Goal: Book appointment/travel/reservation

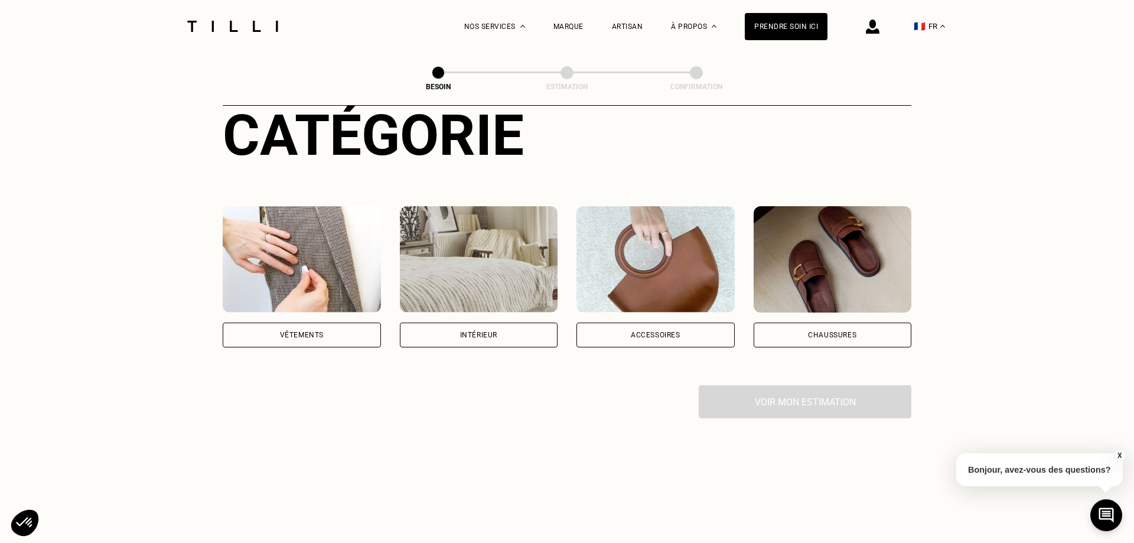
scroll to position [181, 0]
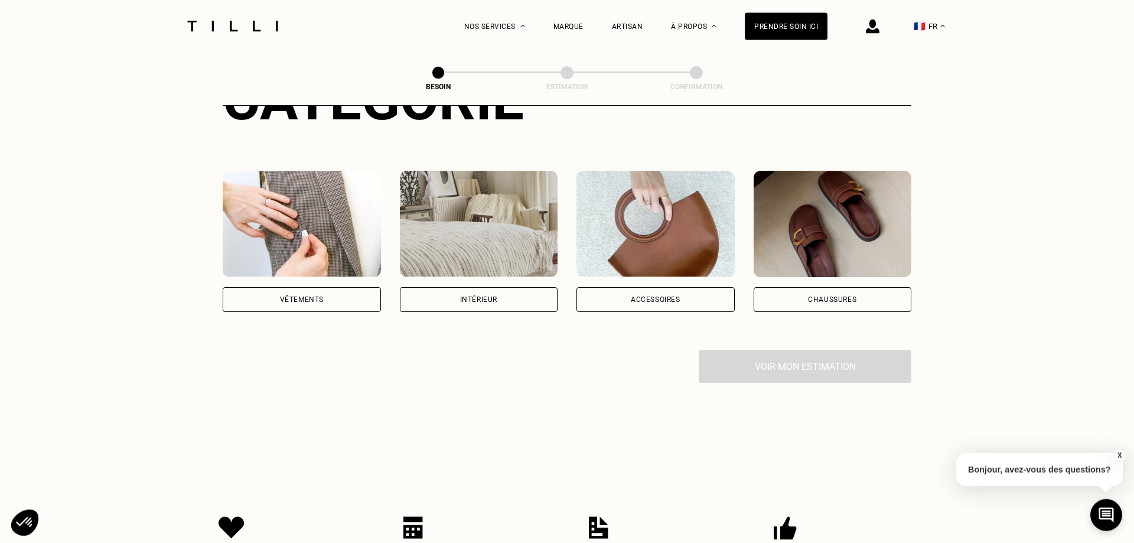
click at [644, 296] on div "Accessoires" at bounding box center [656, 299] width 50 height 7
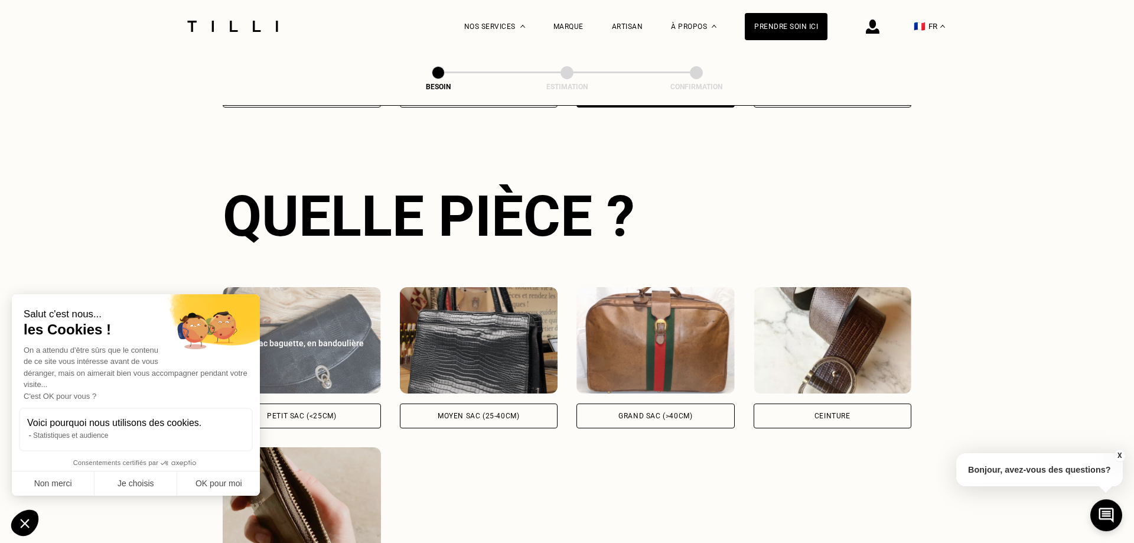
scroll to position [386, 0]
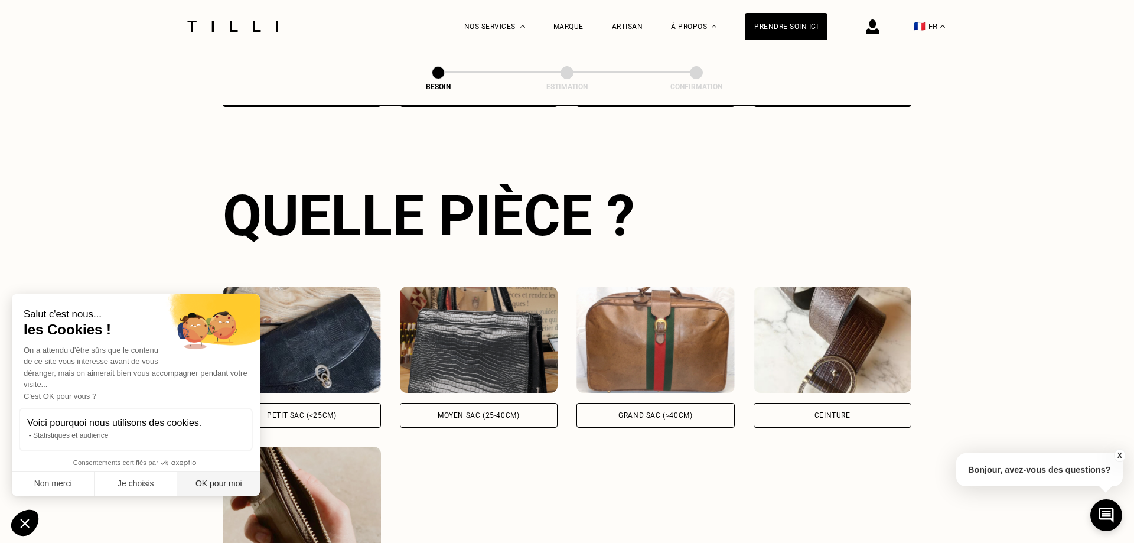
click at [234, 483] on button "OK pour moi" at bounding box center [218, 484] width 83 height 25
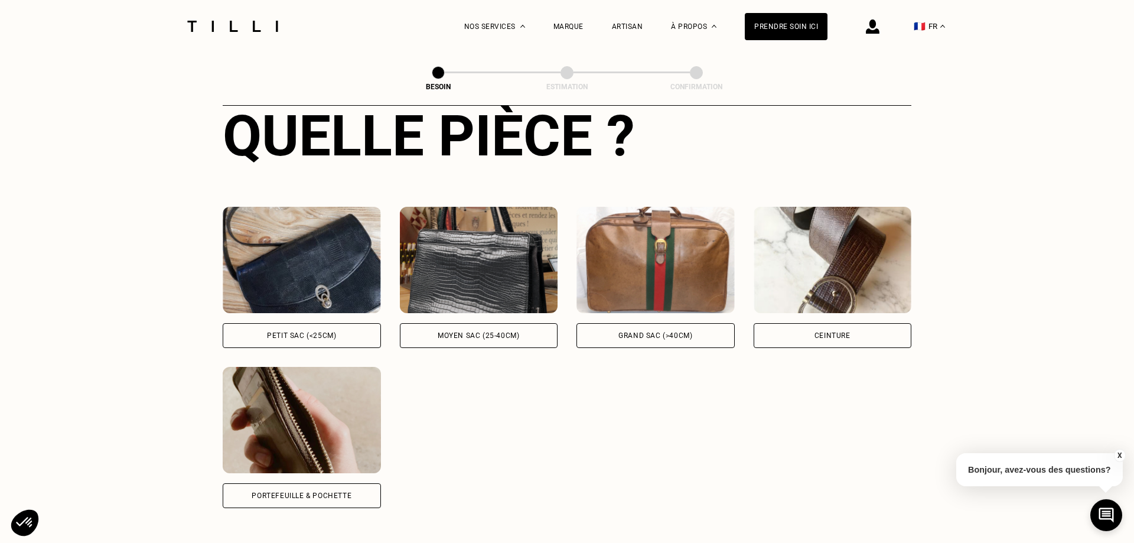
scroll to position [468, 0]
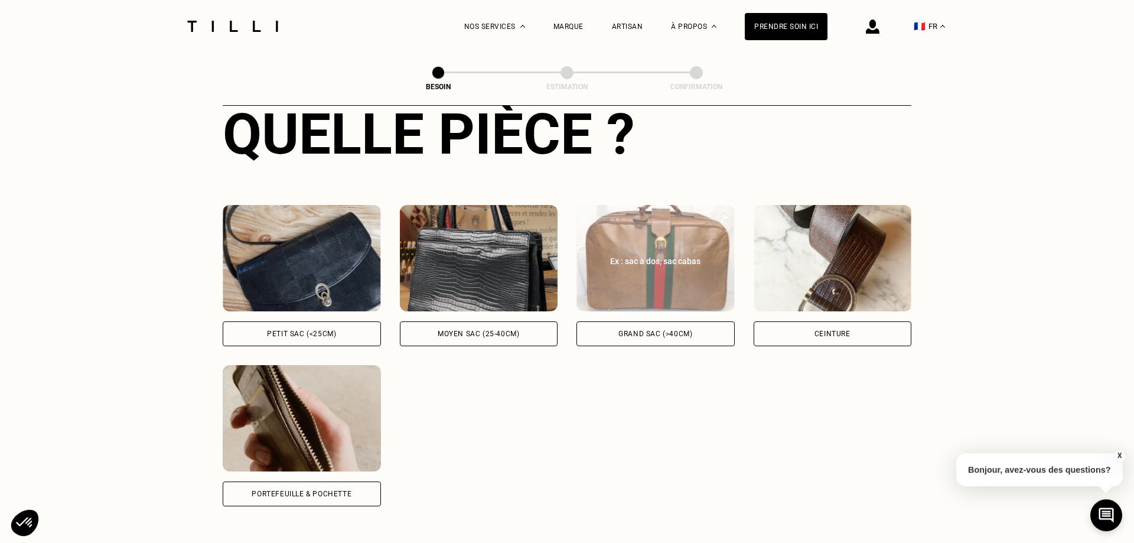
click at [618, 259] on img at bounding box center [656, 258] width 158 height 106
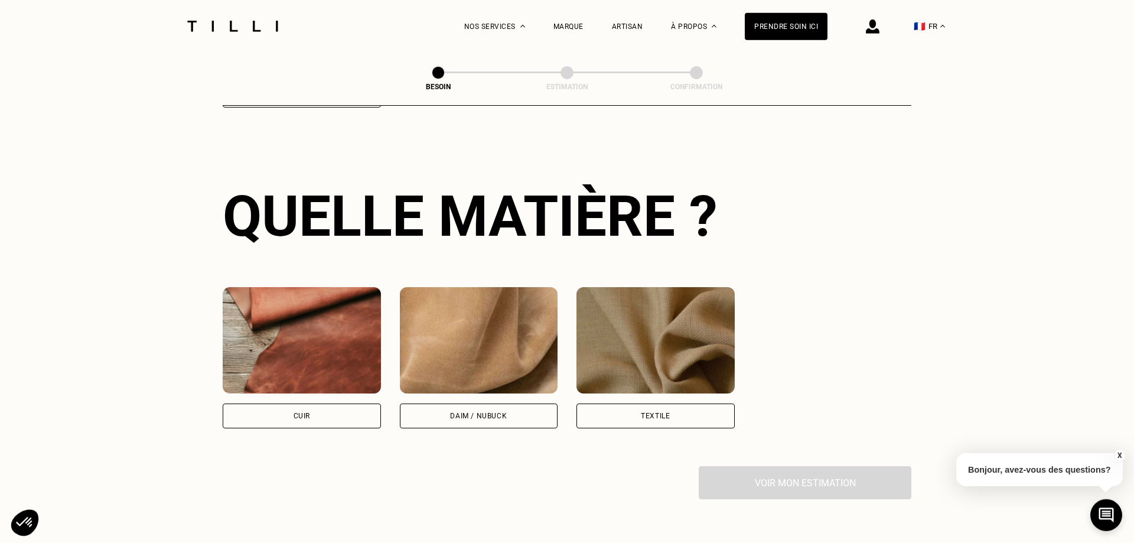
scroll to position [869, 0]
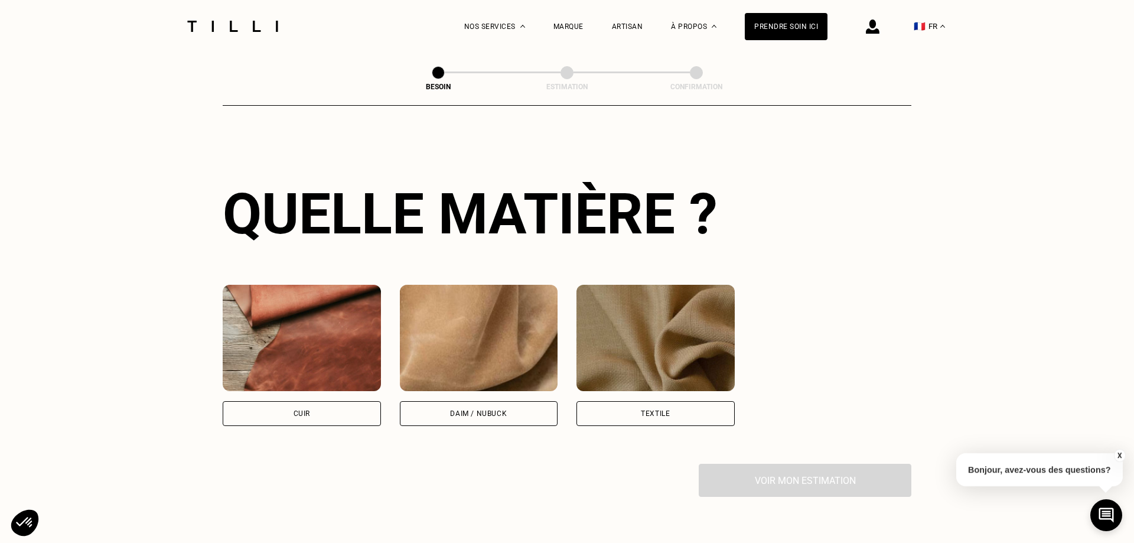
click at [596, 401] on div "Textile" at bounding box center [656, 413] width 158 height 25
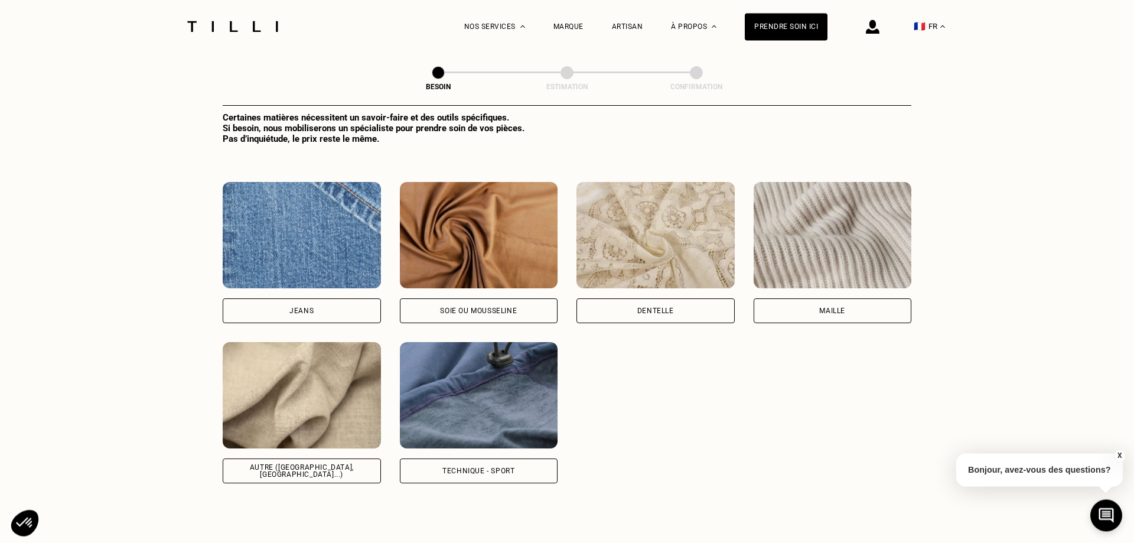
scroll to position [1298, 0]
click at [464, 375] on img at bounding box center [479, 395] width 158 height 106
select select "FR"
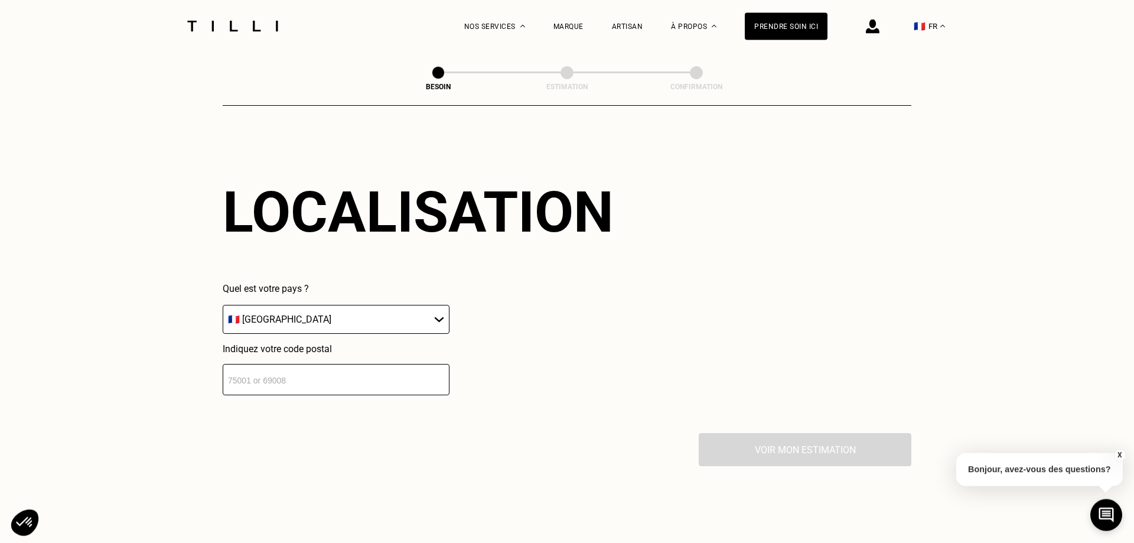
scroll to position [1677, 0]
click at [357, 373] on input "number" at bounding box center [336, 378] width 227 height 31
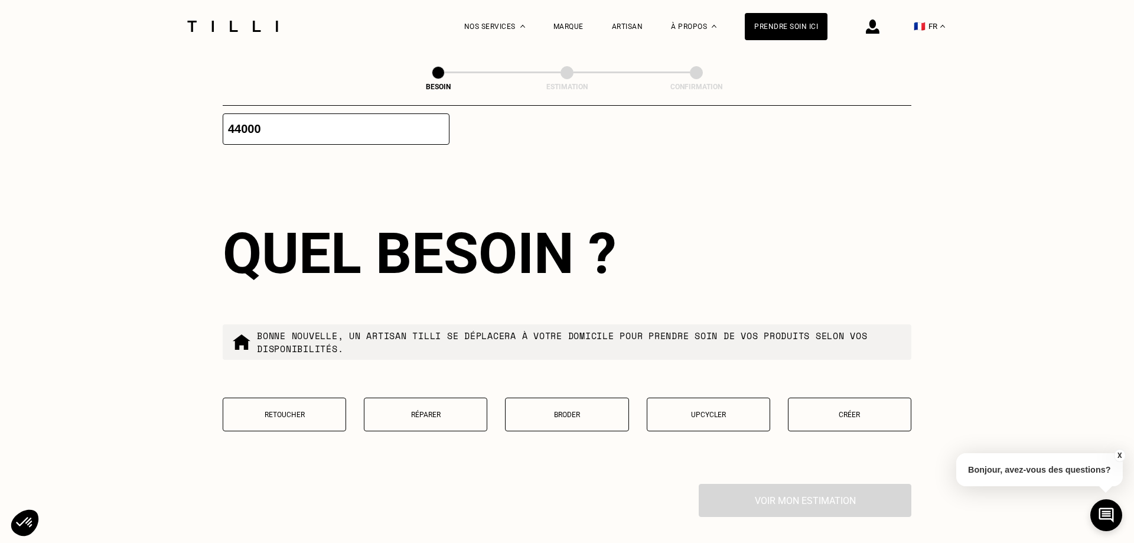
scroll to position [1917, 0]
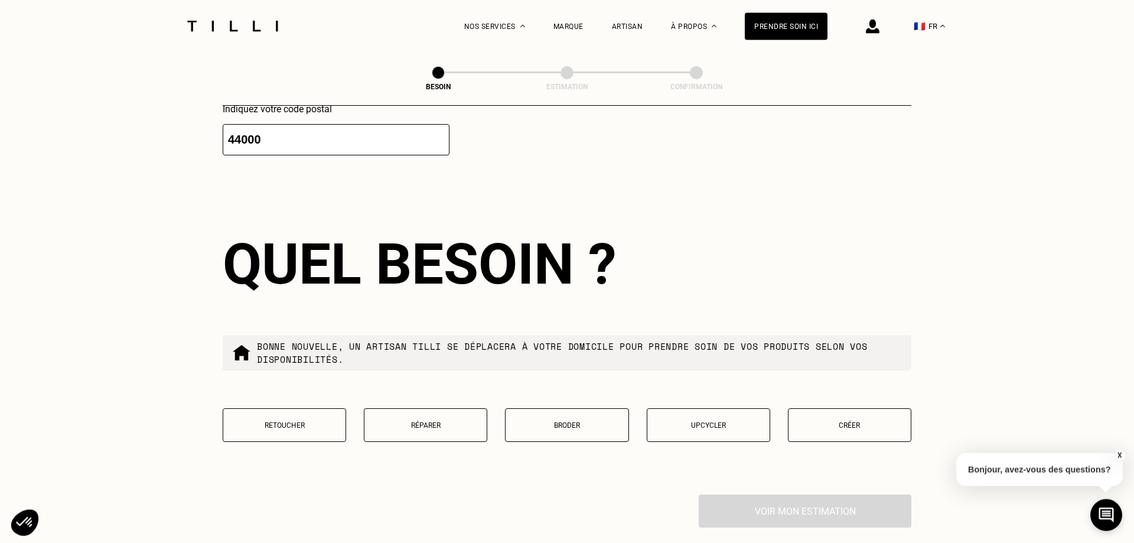
type input "44000"
click at [438, 426] on button "Réparer" at bounding box center [425, 425] width 123 height 34
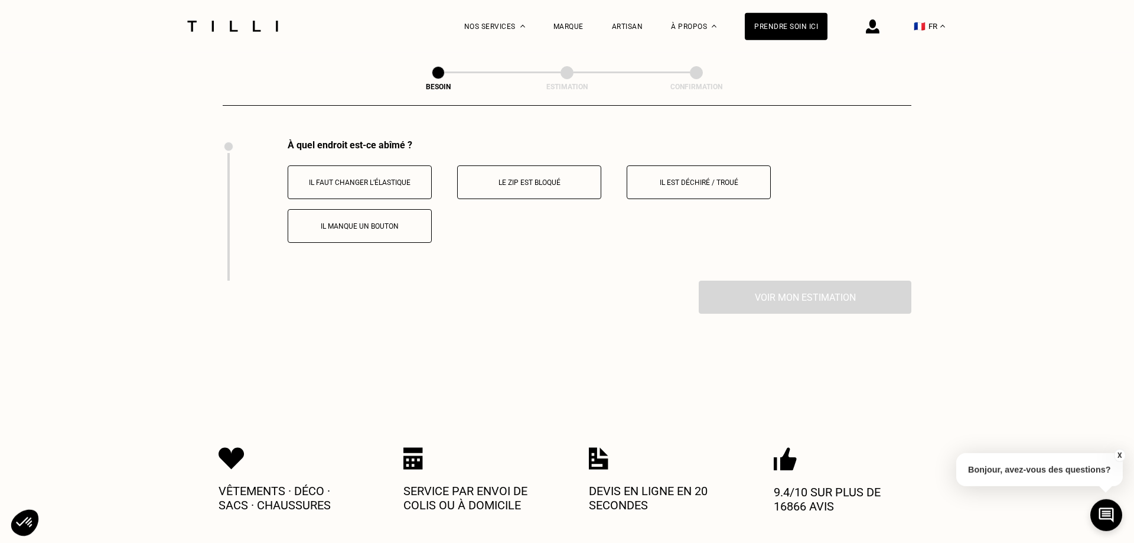
scroll to position [2275, 0]
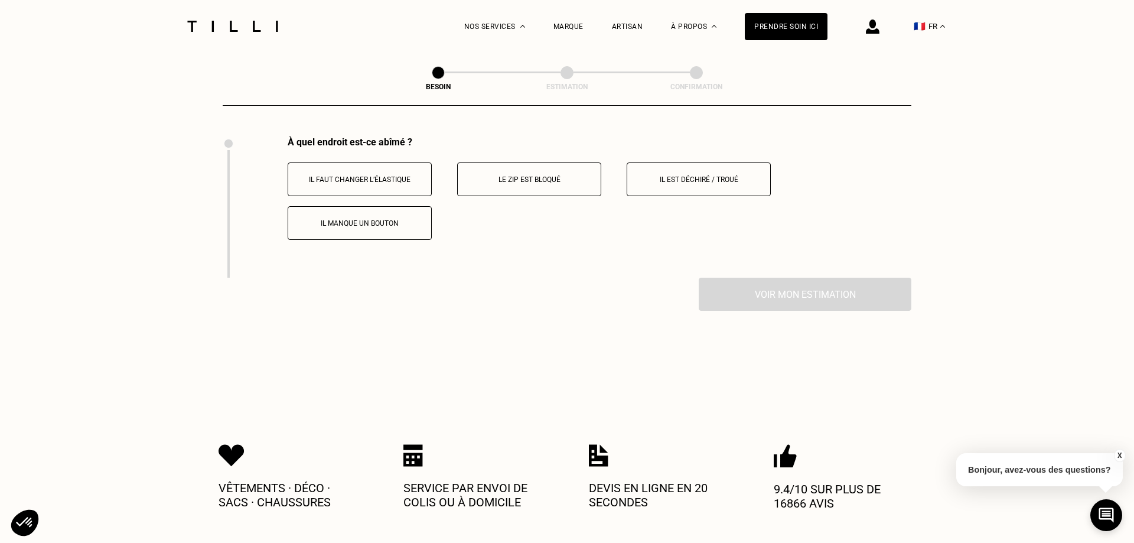
click at [526, 185] on button "Le zip est bloqué" at bounding box center [529, 179] width 144 height 34
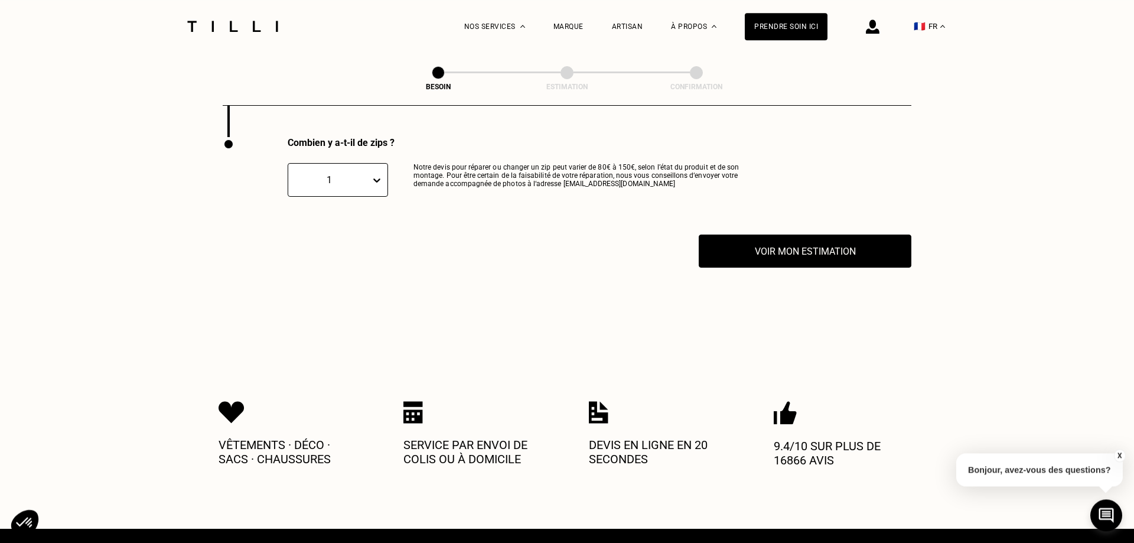
scroll to position [2416, 0]
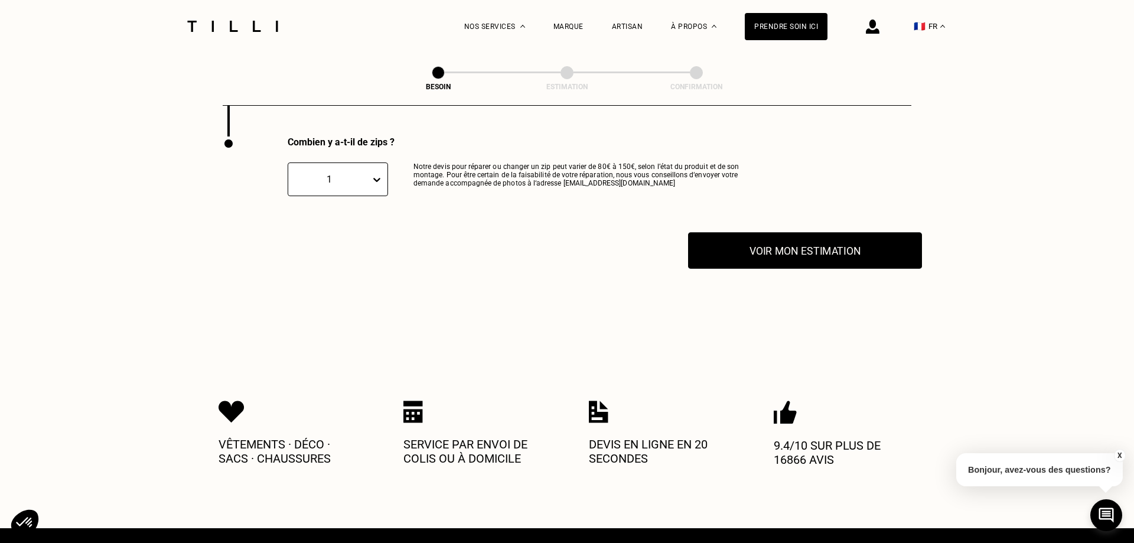
click at [827, 251] on button "Voir mon estimation" at bounding box center [805, 250] width 234 height 37
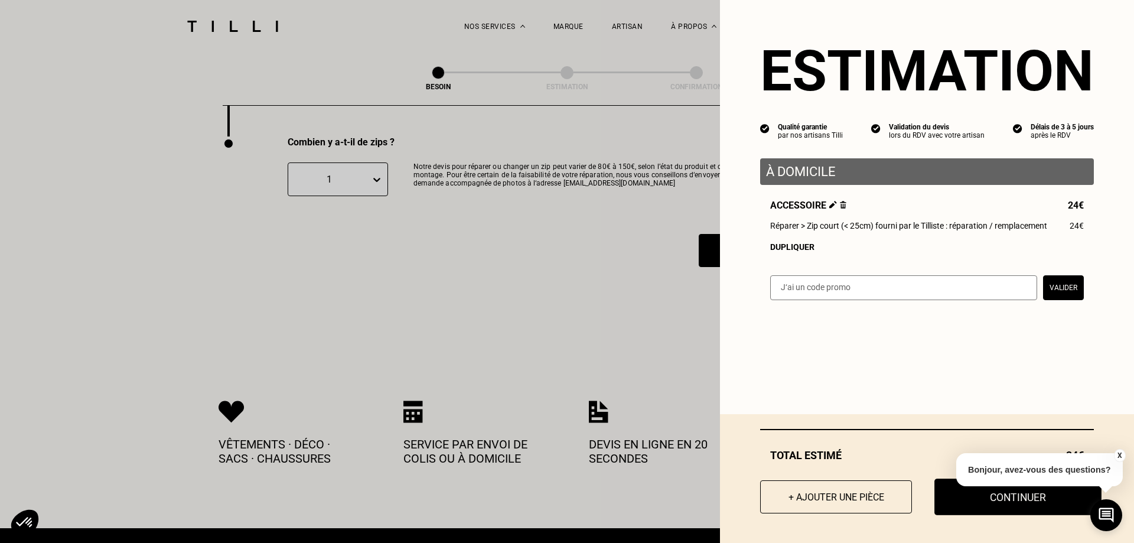
click at [1016, 500] on button "Continuer" at bounding box center [1018, 497] width 167 height 37
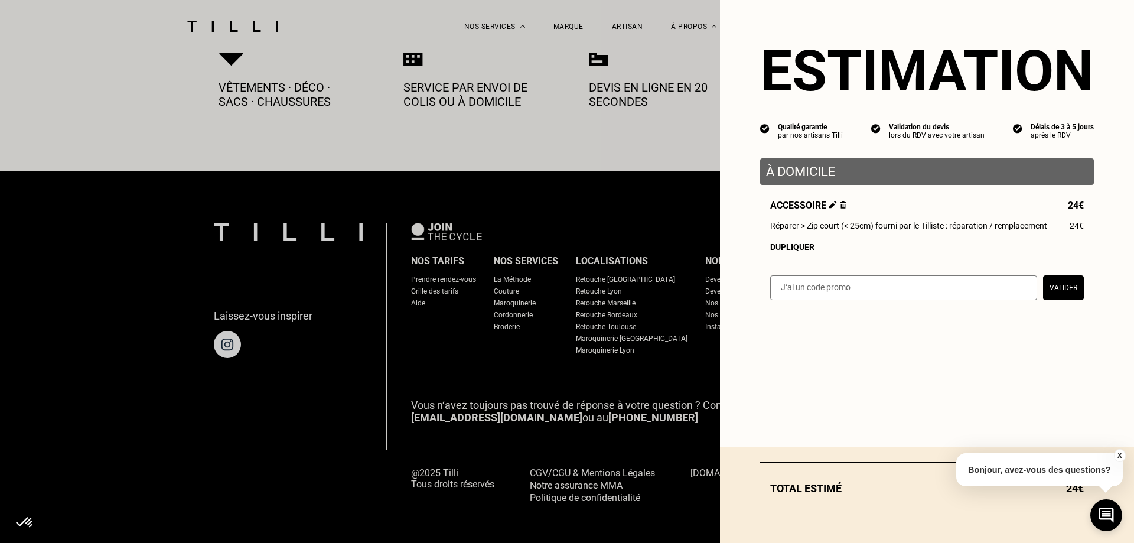
select select "FR"
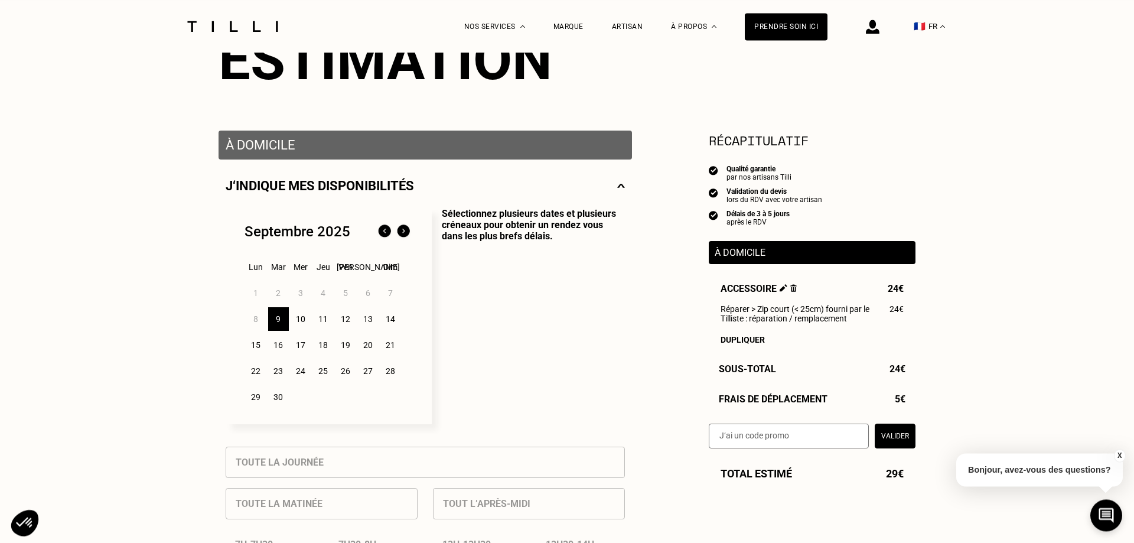
scroll to position [155, 0]
click at [295, 323] on div "10" at bounding box center [301, 320] width 21 height 24
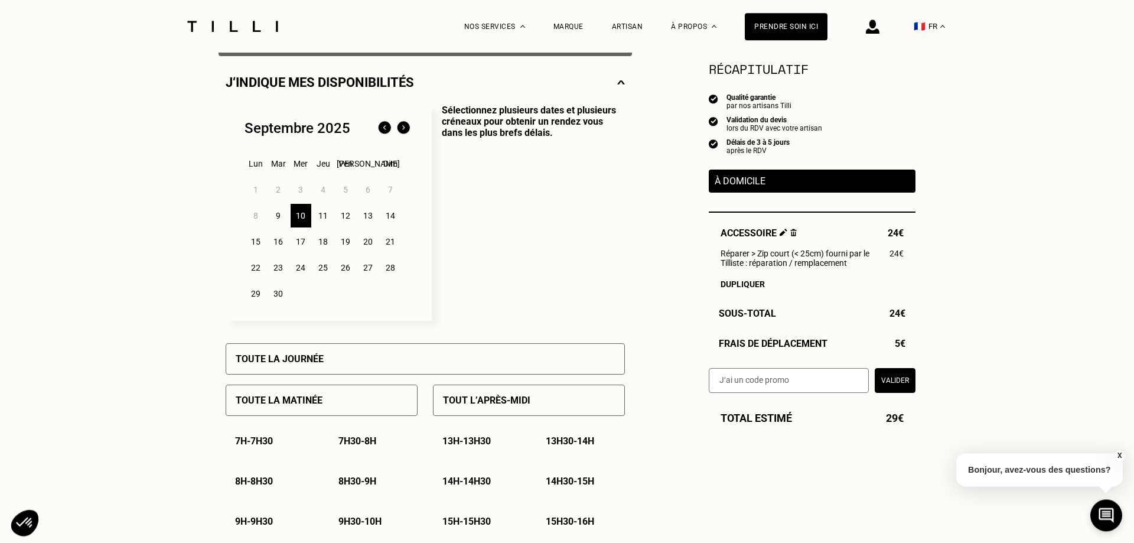
scroll to position [255, 0]
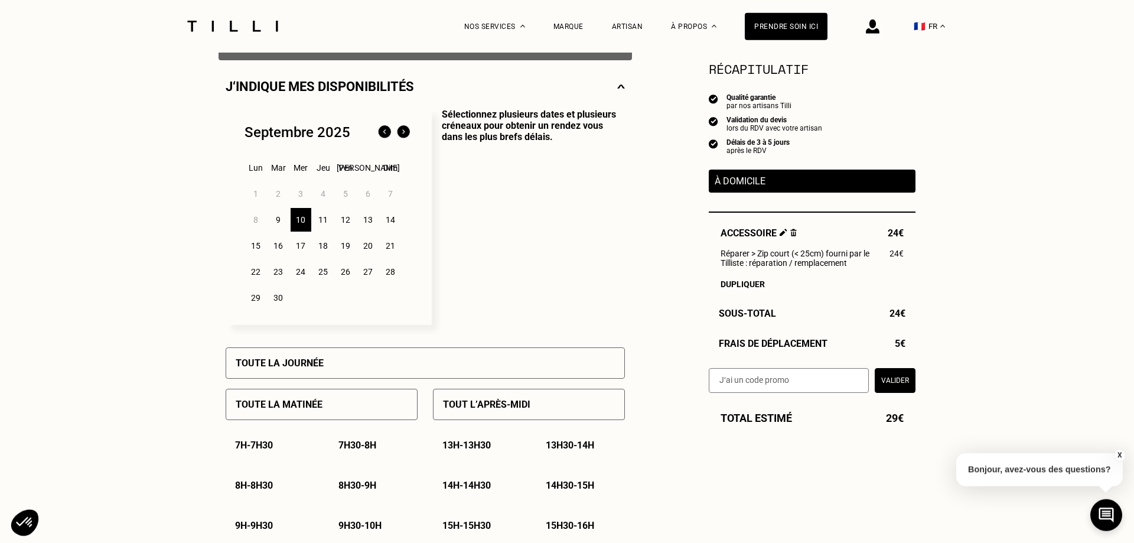
click at [322, 222] on div "11" at bounding box center [323, 220] width 21 height 24
click at [297, 222] on div "10" at bounding box center [301, 220] width 21 height 24
click at [356, 362] on div "Toute la journée" at bounding box center [425, 362] width 399 height 31
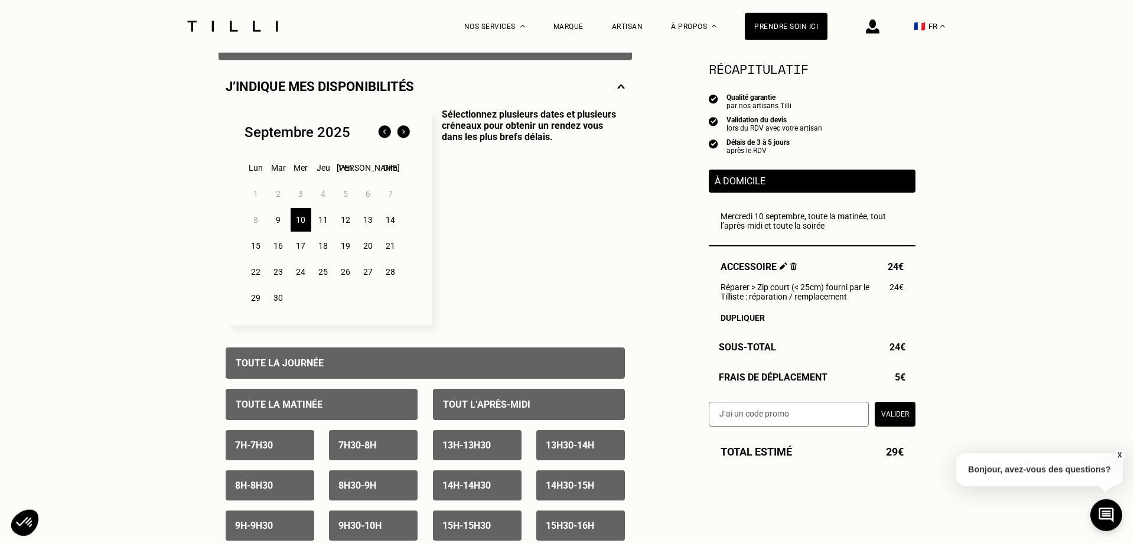
click at [324, 220] on div "11" at bounding box center [323, 220] width 21 height 24
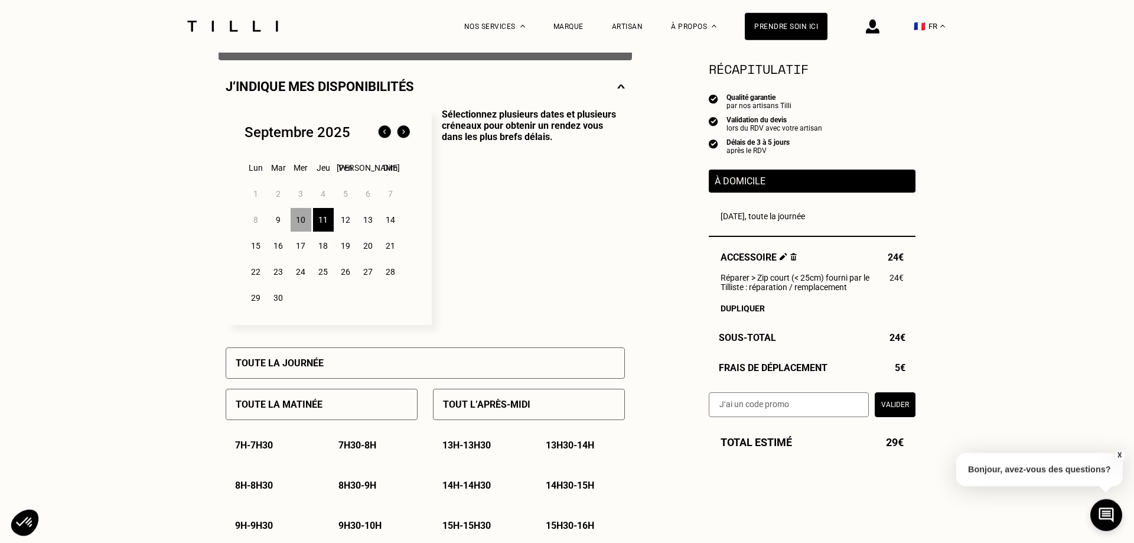
click at [329, 363] on div "Toute la journée" at bounding box center [425, 362] width 399 height 31
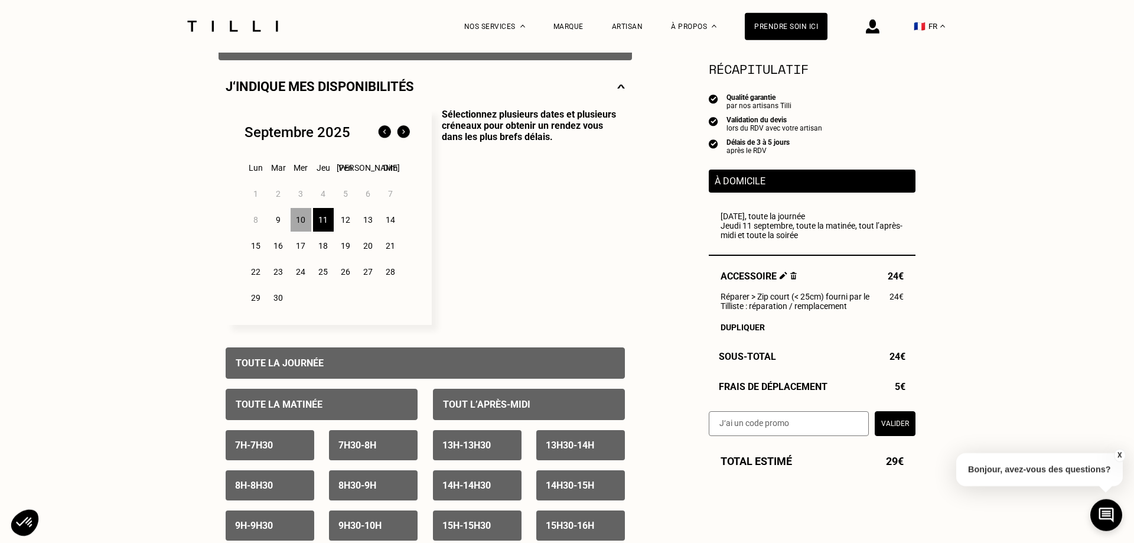
click at [343, 224] on div "12" at bounding box center [346, 220] width 21 height 24
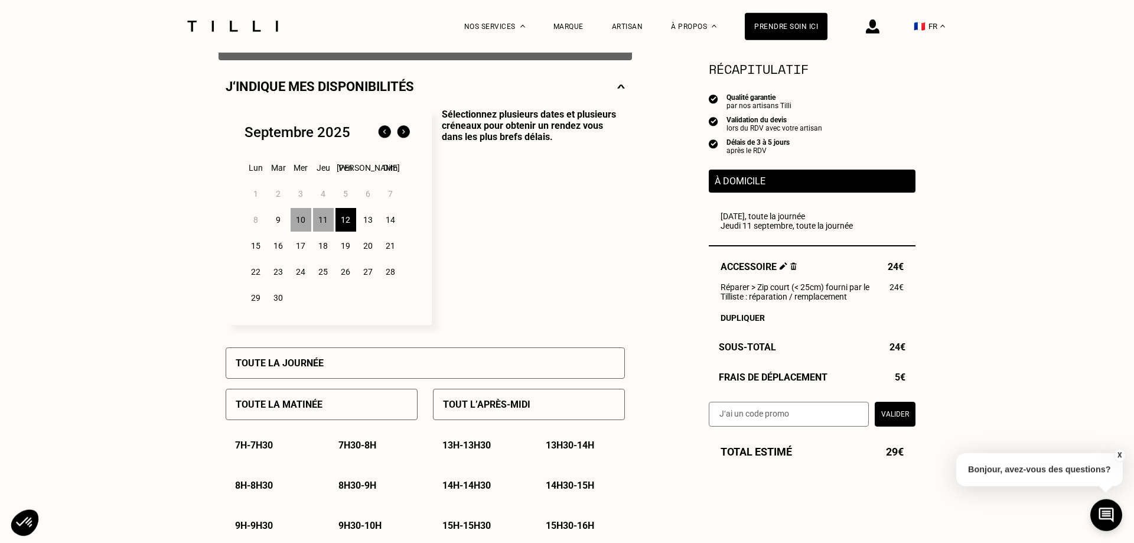
click at [345, 355] on div "Toute la journée" at bounding box center [425, 362] width 399 height 31
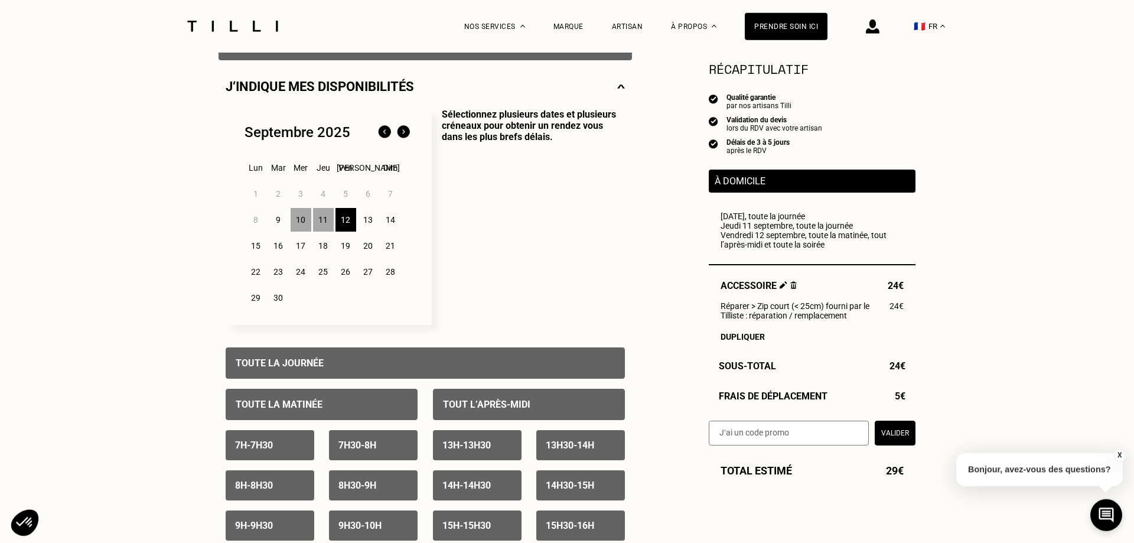
click at [349, 223] on div "12" at bounding box center [346, 220] width 21 height 24
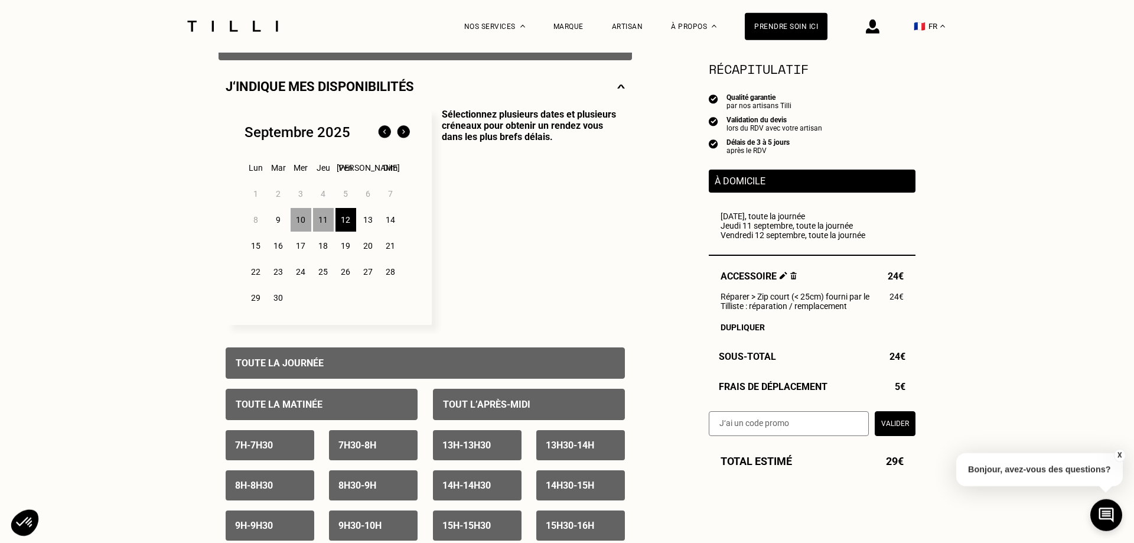
click at [366, 358] on div "Toute la journée" at bounding box center [425, 362] width 399 height 31
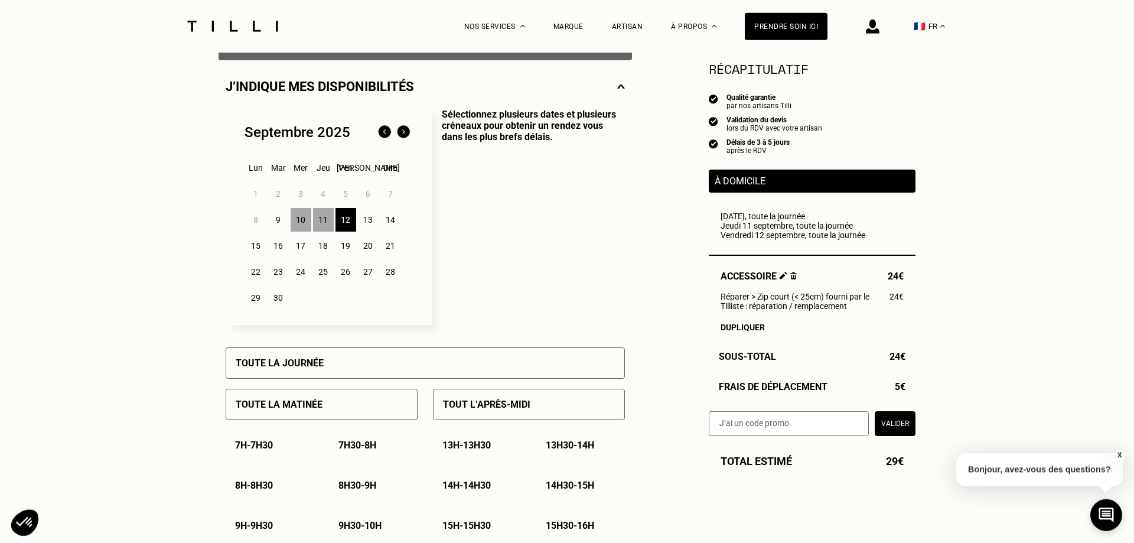
click at [259, 247] on div "15" at bounding box center [256, 246] width 21 height 24
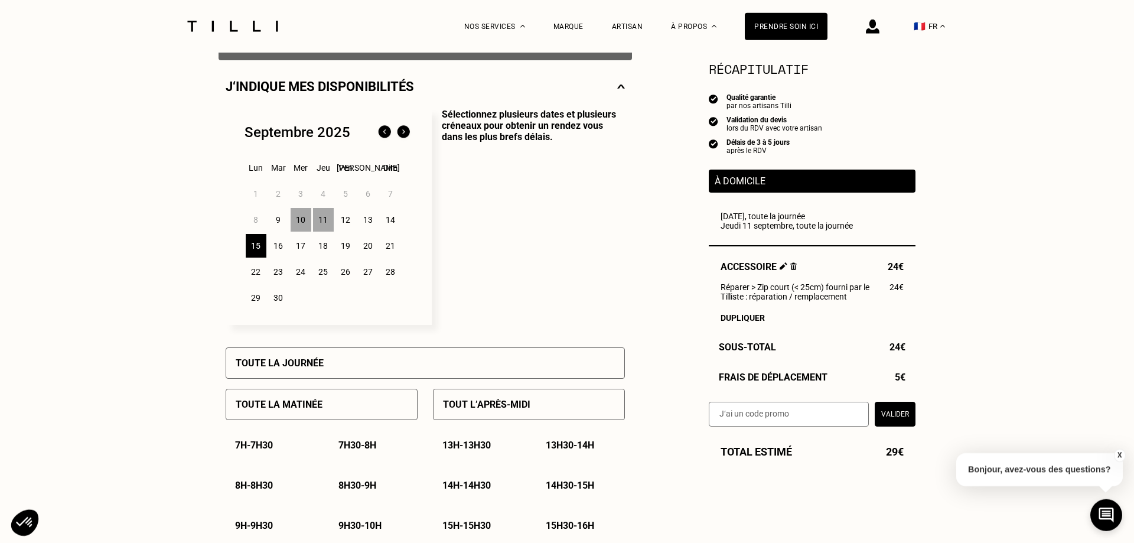
click at [293, 366] on p "Toute la journée" at bounding box center [280, 362] width 88 height 11
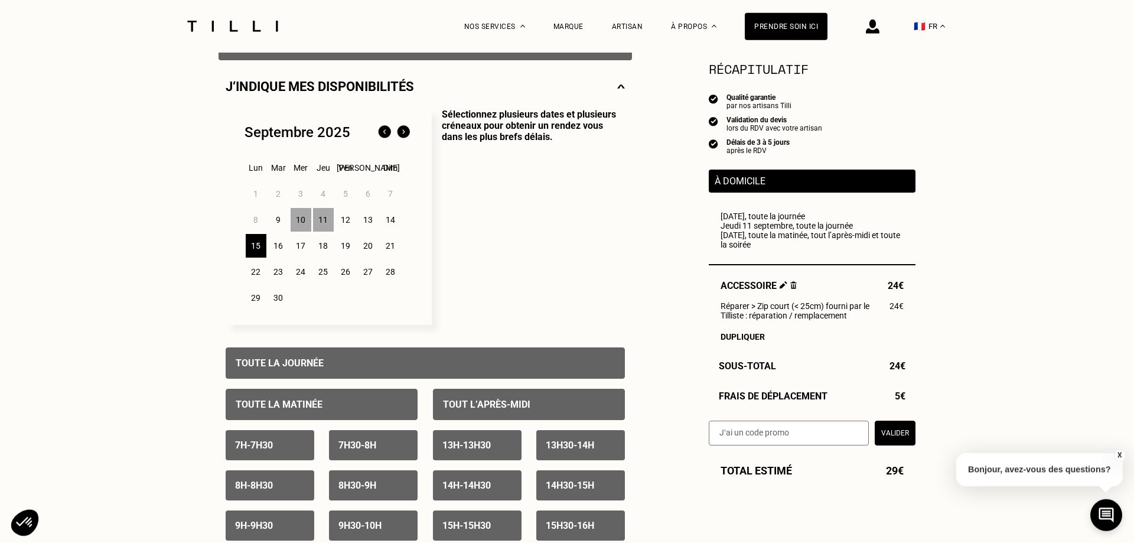
click at [281, 246] on div "16" at bounding box center [278, 246] width 21 height 24
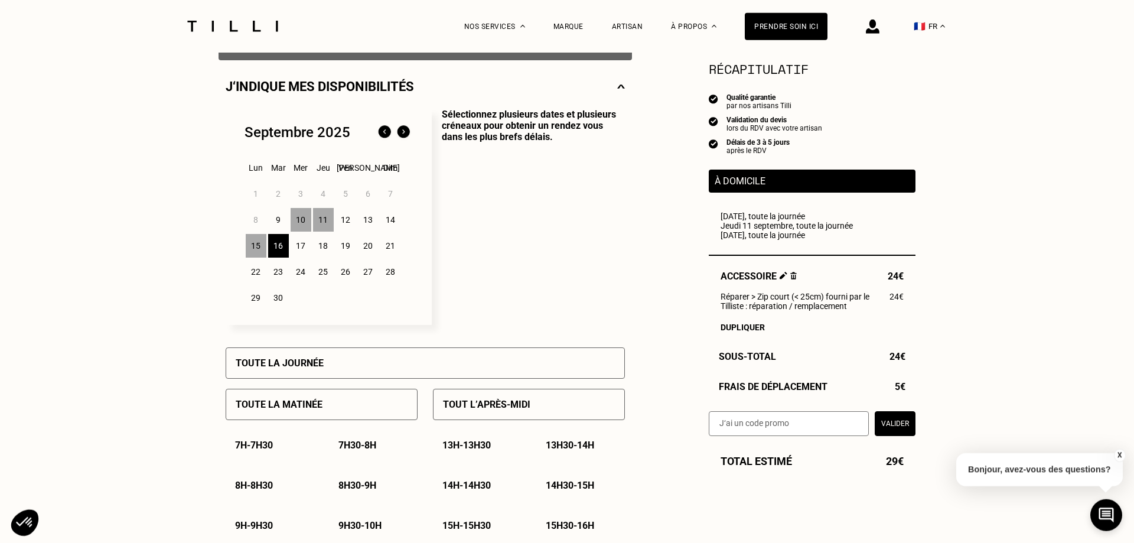
click at [277, 376] on div "Toute la journée" at bounding box center [425, 362] width 399 height 31
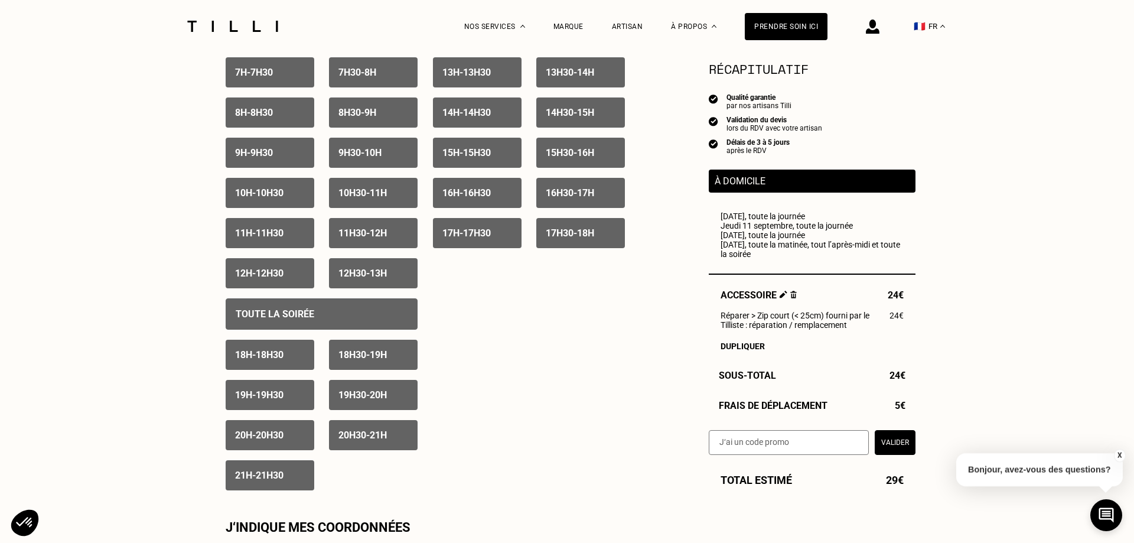
scroll to position [615, 0]
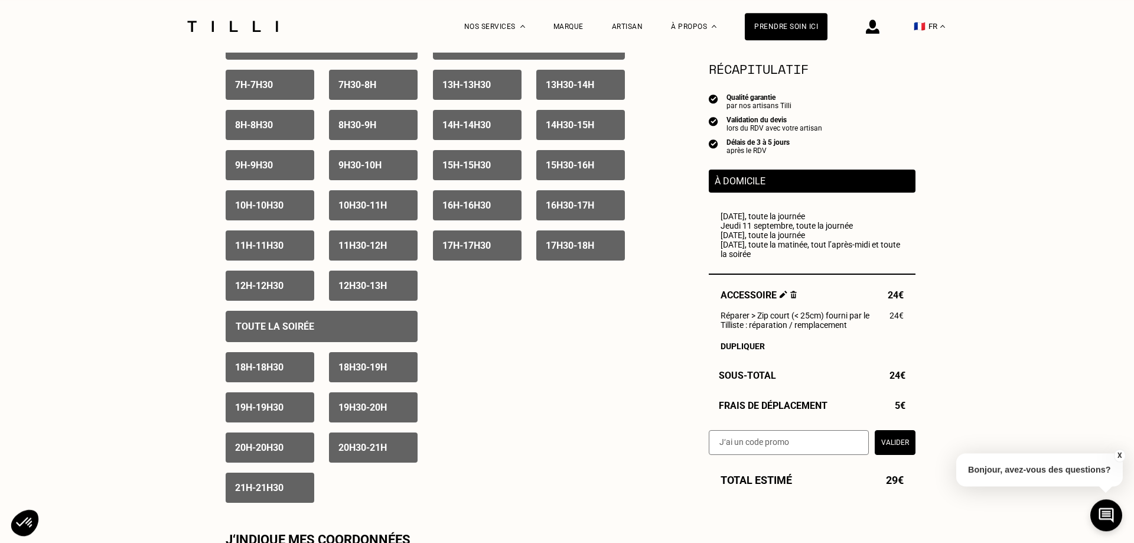
click at [382, 420] on div "19h30 - 20h" at bounding box center [373, 407] width 89 height 30
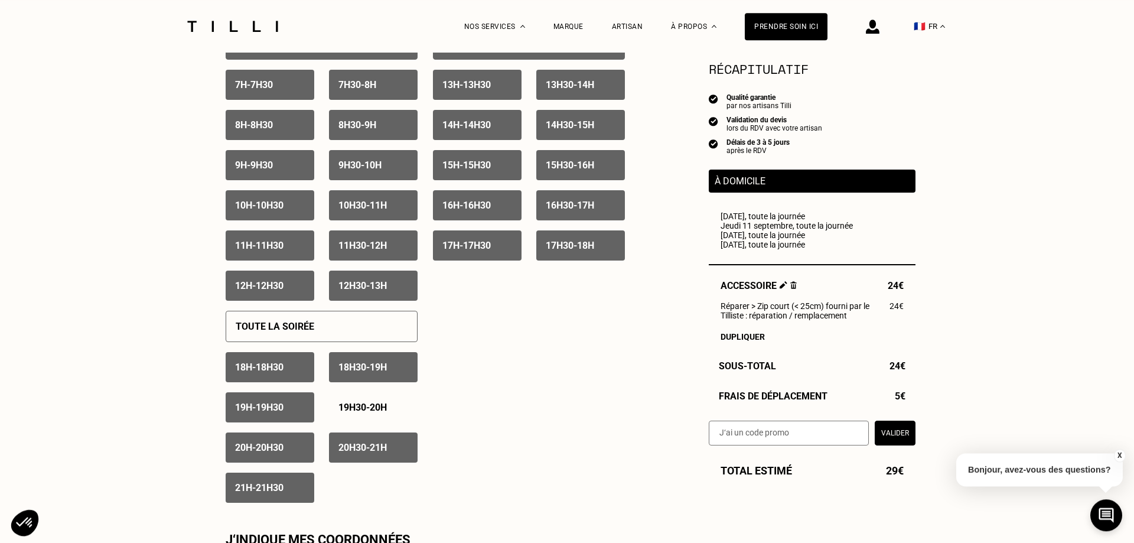
click at [368, 453] on p "20h30 - 21h" at bounding box center [363, 447] width 48 height 11
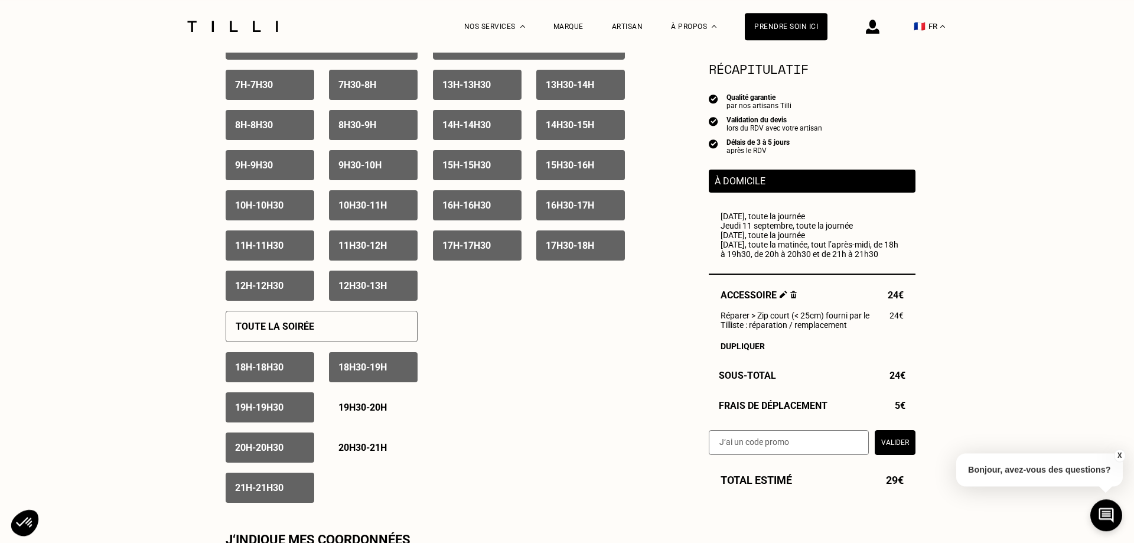
click at [269, 366] on div "18h - 18h30" at bounding box center [270, 367] width 89 height 30
click at [320, 341] on div "Toute la soirée" at bounding box center [322, 326] width 192 height 31
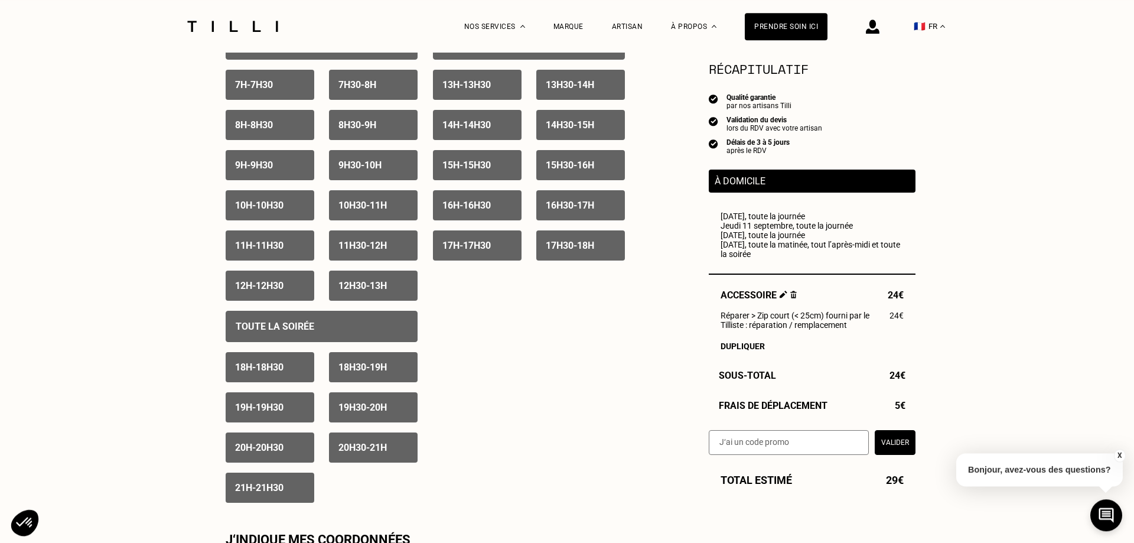
click at [320, 341] on div "Toute la soirée" at bounding box center [322, 326] width 192 height 31
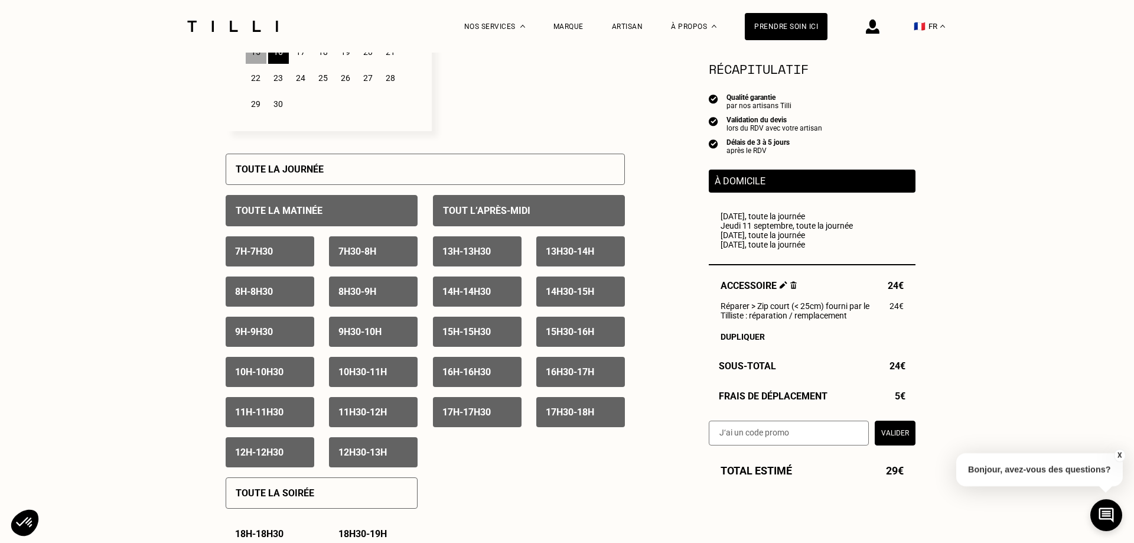
scroll to position [336, 0]
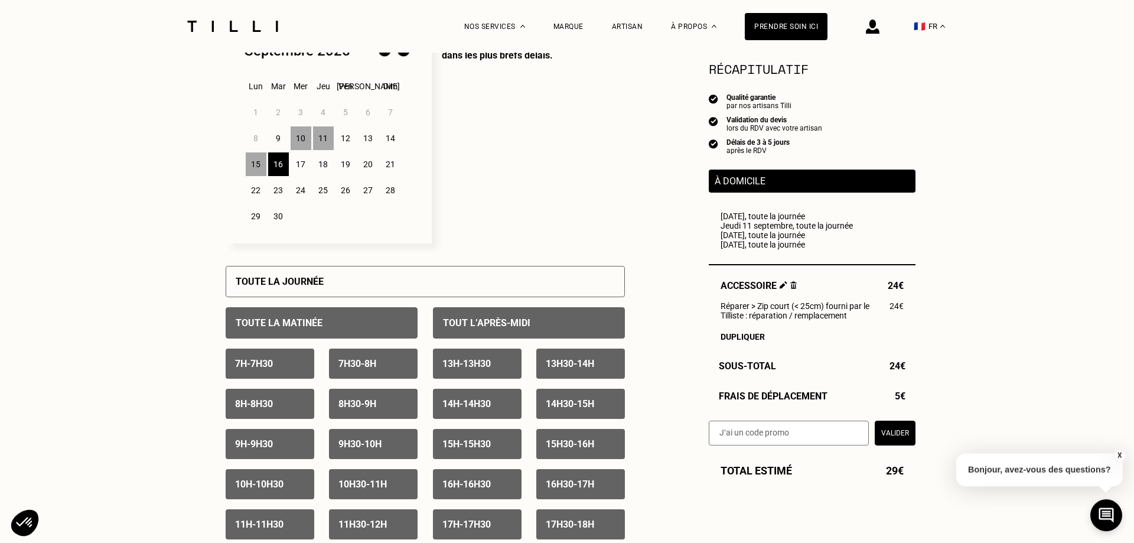
click at [305, 139] on div "10" at bounding box center [301, 138] width 21 height 24
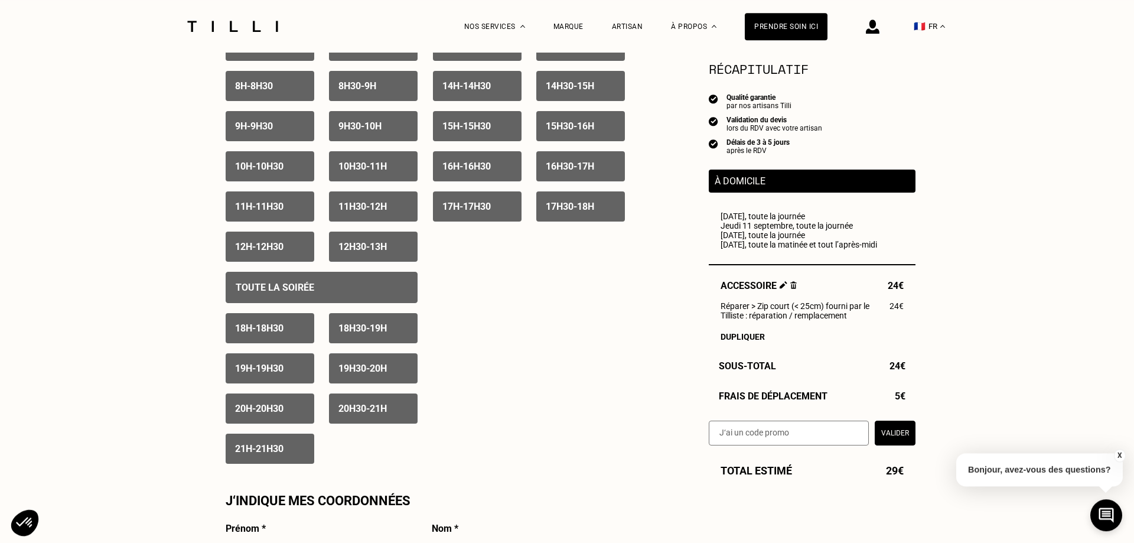
scroll to position [656, 0]
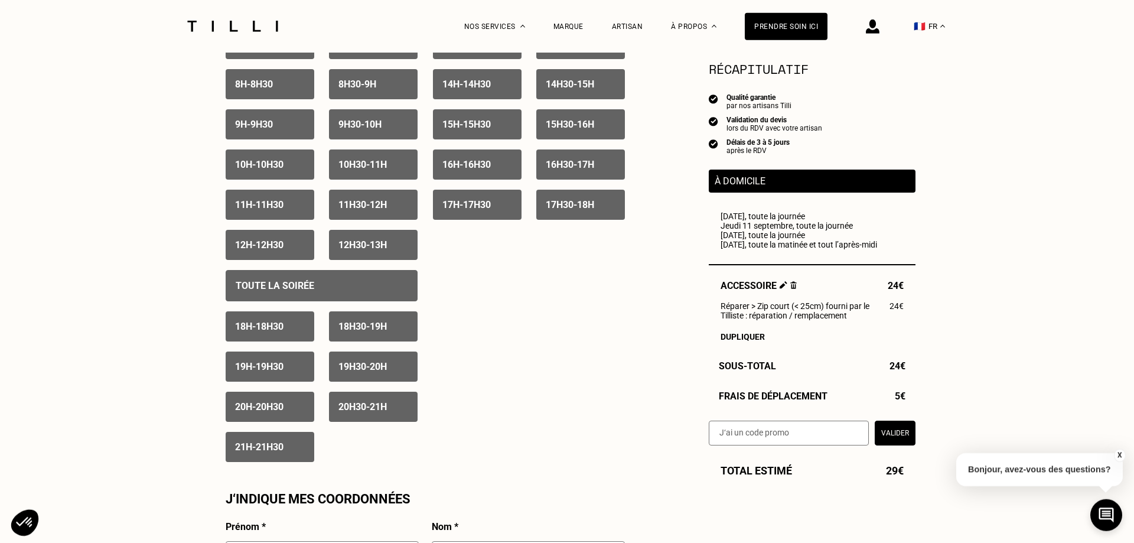
click at [339, 287] on div "Toute la soirée" at bounding box center [322, 285] width 192 height 31
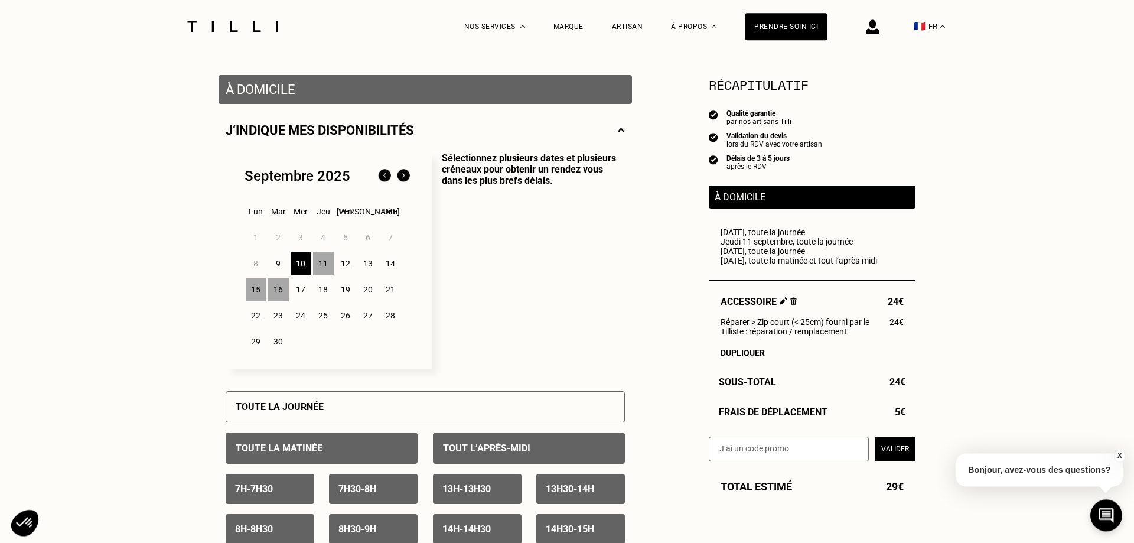
scroll to position [209, 0]
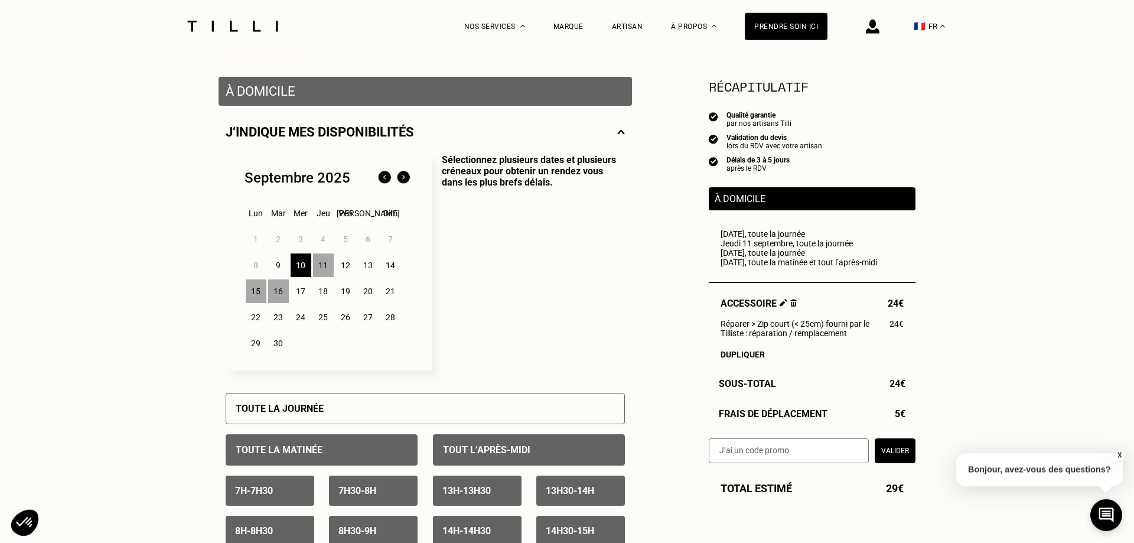
click at [328, 265] on div "11" at bounding box center [323, 265] width 21 height 24
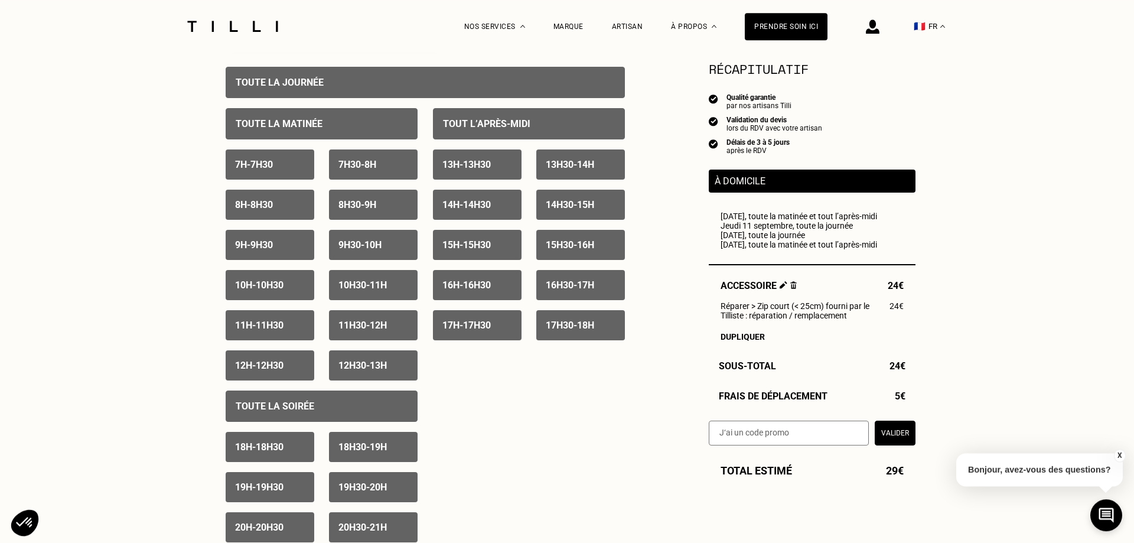
scroll to position [665, 0]
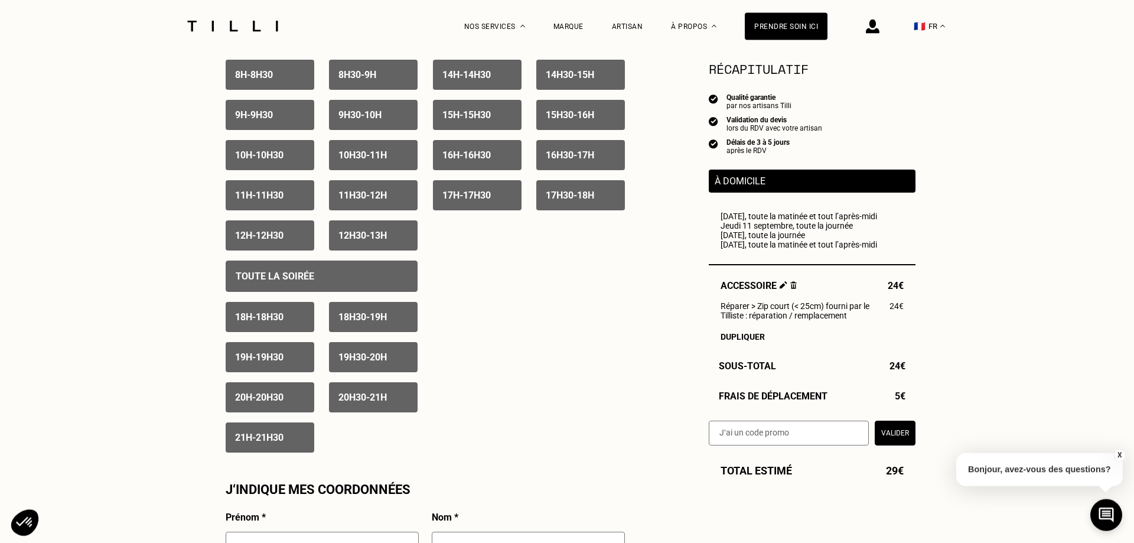
click at [344, 282] on div "Toute la soirée" at bounding box center [322, 276] width 192 height 31
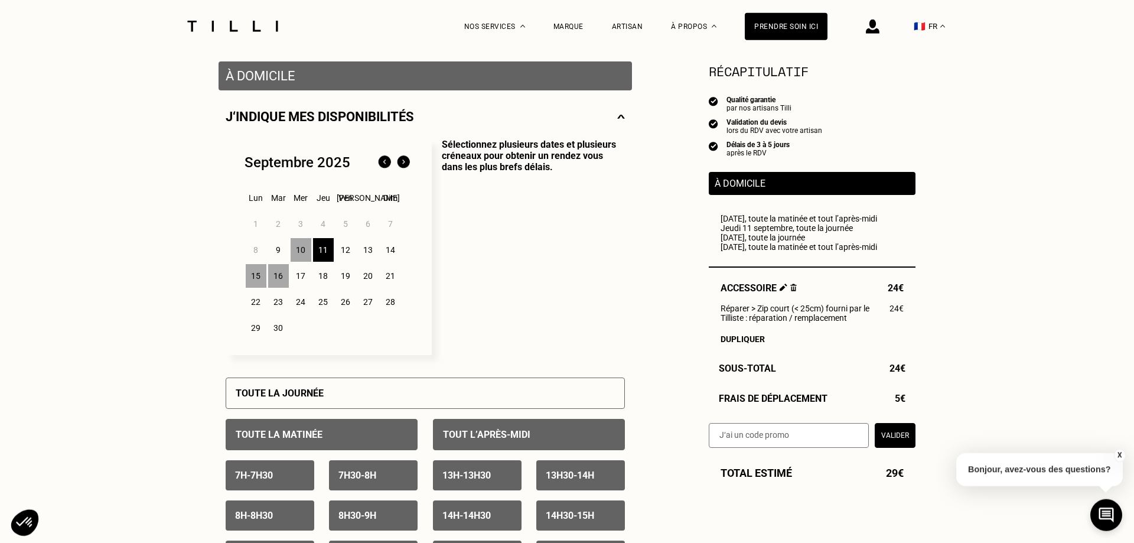
scroll to position [224, 0]
click at [259, 282] on div "15" at bounding box center [256, 277] width 21 height 24
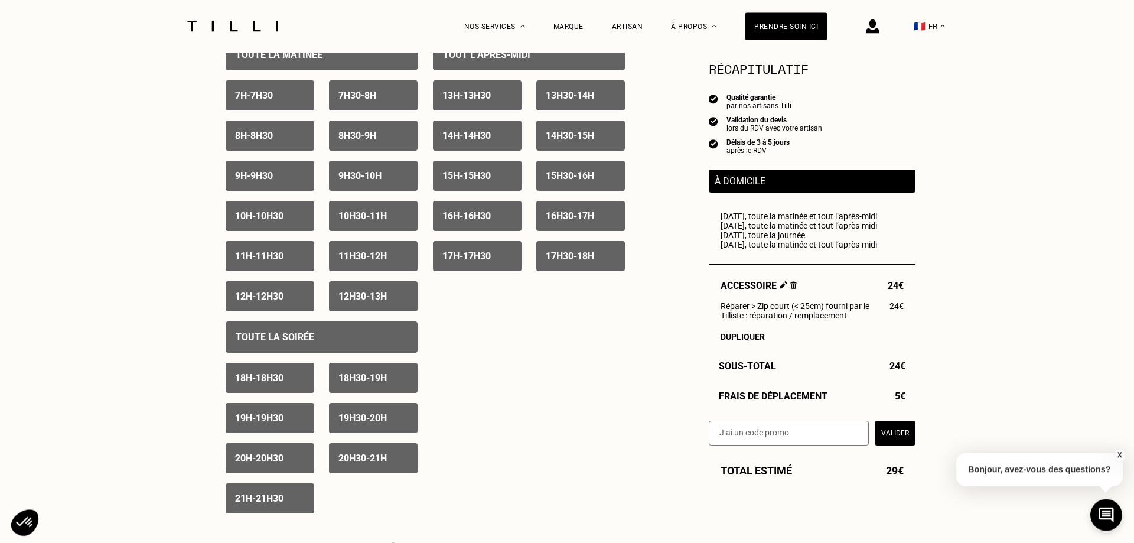
scroll to position [640, 0]
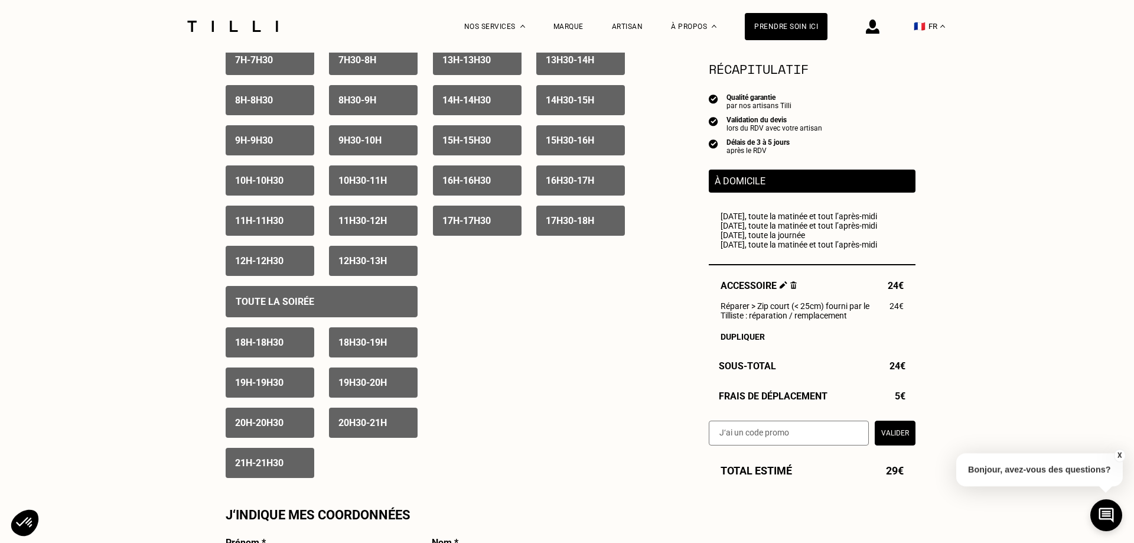
click at [308, 285] on div "Toute la soirée 18h - 18h30 18h30 - 19h 19h - 19h30 19h30 - 20h 20h - 20h30 20h…" at bounding box center [322, 377] width 192 height 202
click at [304, 301] on p "Toute la soirée" at bounding box center [275, 301] width 79 height 11
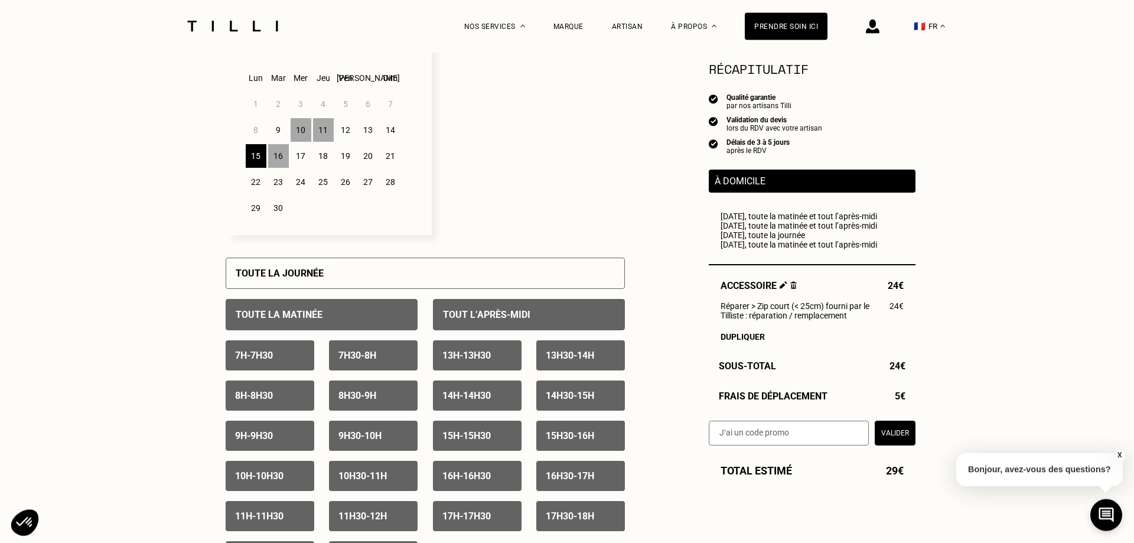
scroll to position [342, 0]
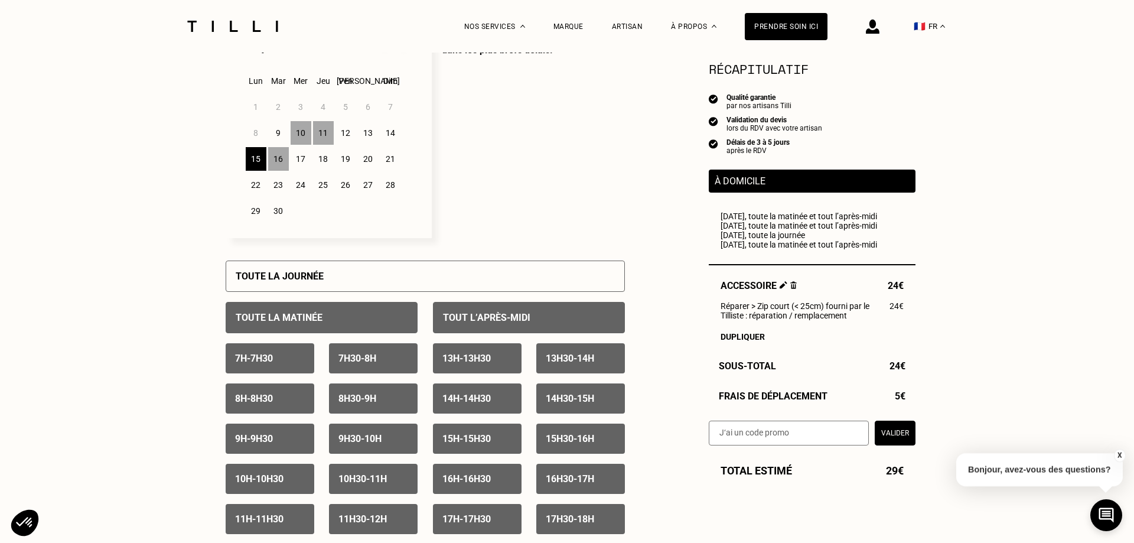
click at [278, 161] on div "16" at bounding box center [278, 159] width 21 height 24
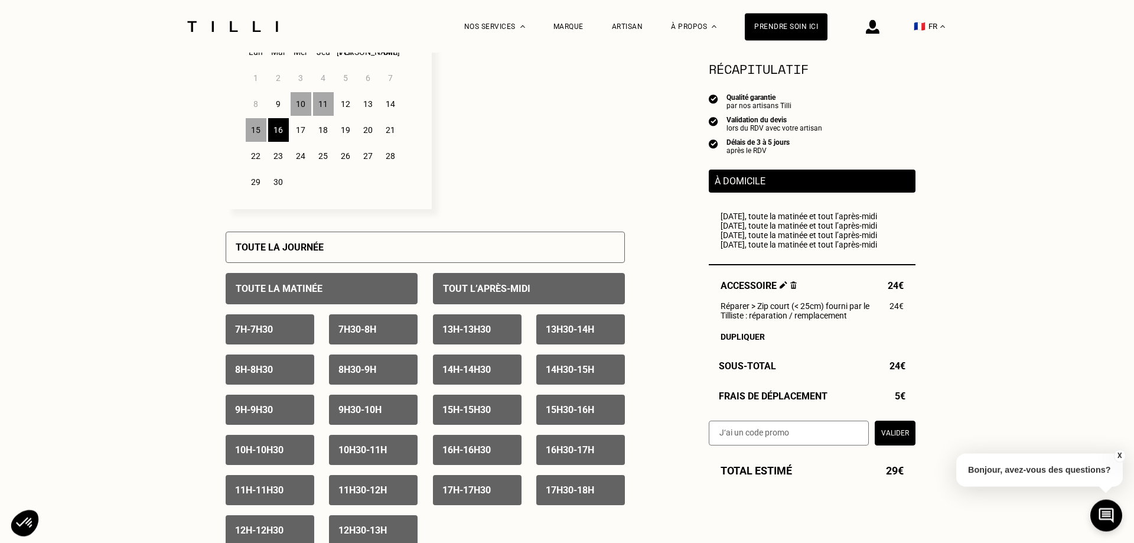
scroll to position [369, 0]
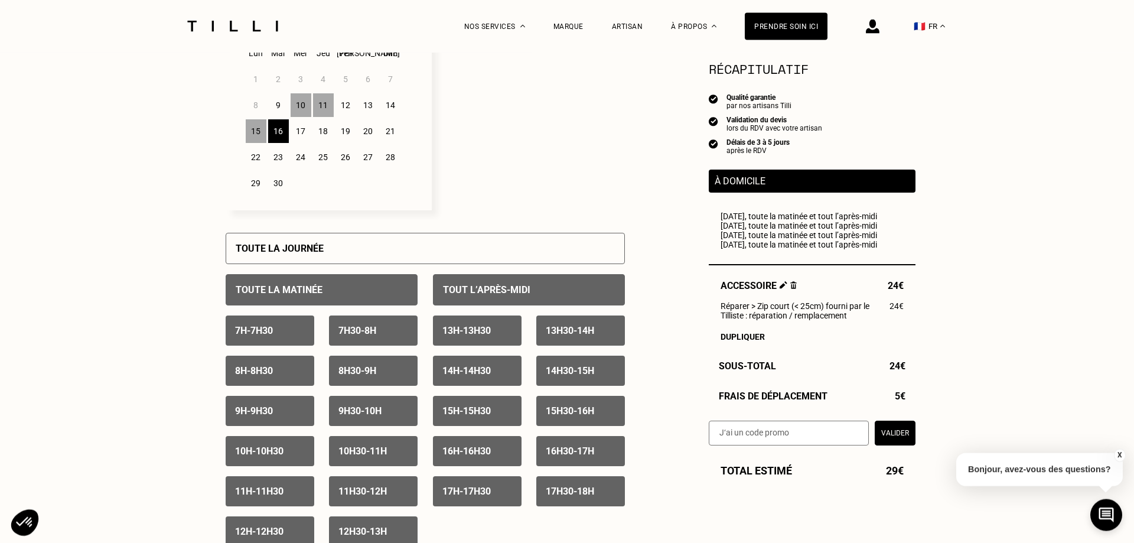
click at [301, 131] on div "17" at bounding box center [301, 131] width 21 height 24
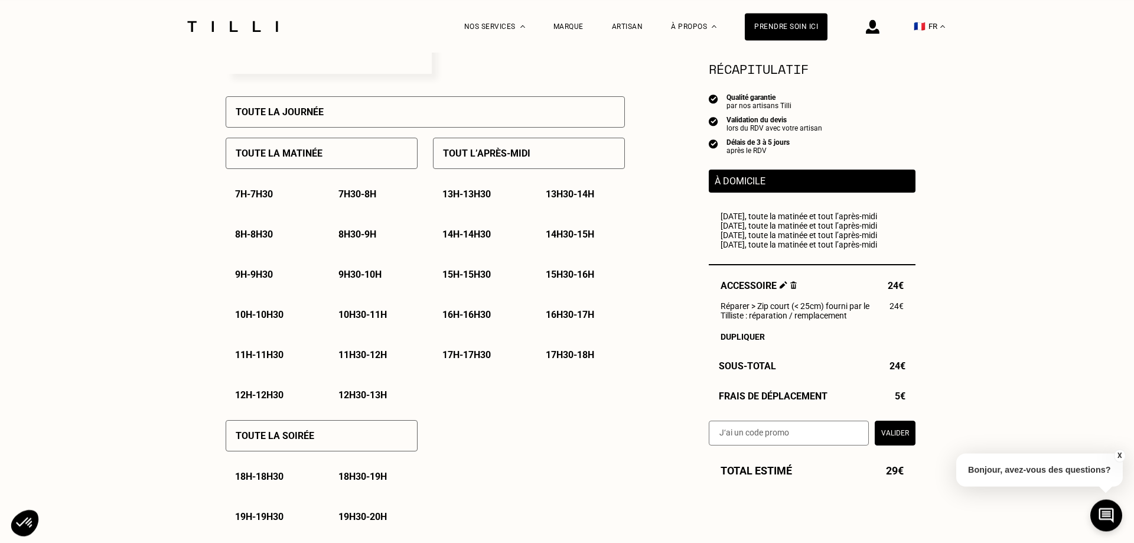
scroll to position [502, 0]
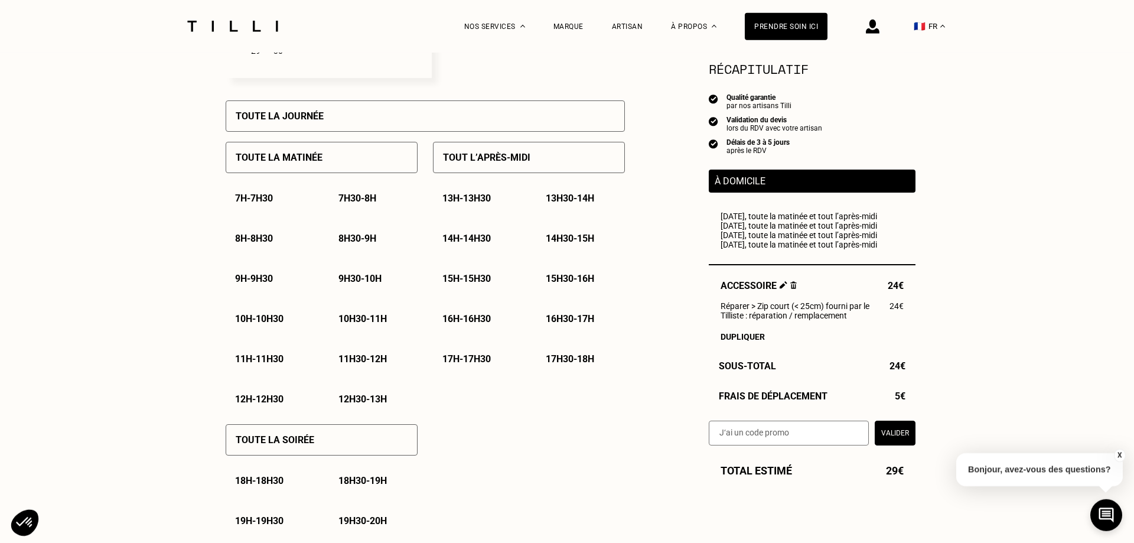
click at [342, 164] on div "Toute la matinée" at bounding box center [322, 157] width 192 height 31
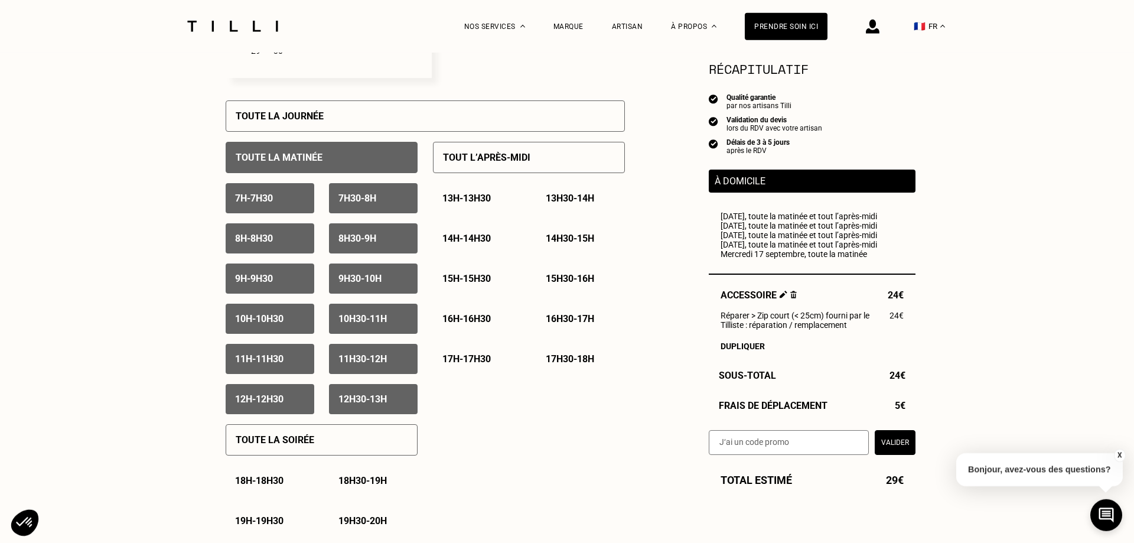
click at [507, 167] on div "Tout l’après-midi" at bounding box center [529, 157] width 192 height 31
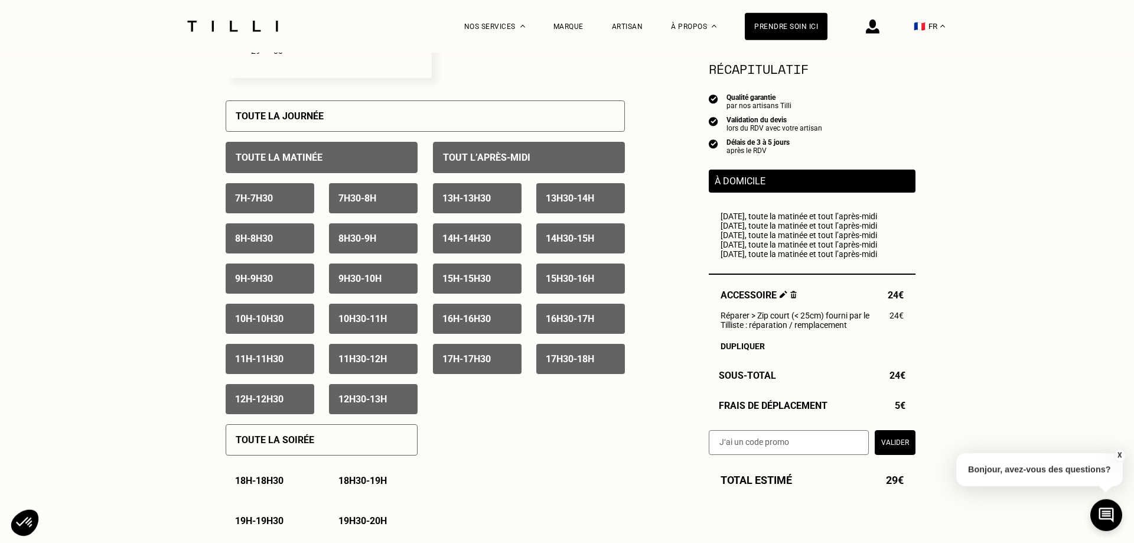
click at [282, 205] on div "7h - 7h30" at bounding box center [270, 198] width 89 height 30
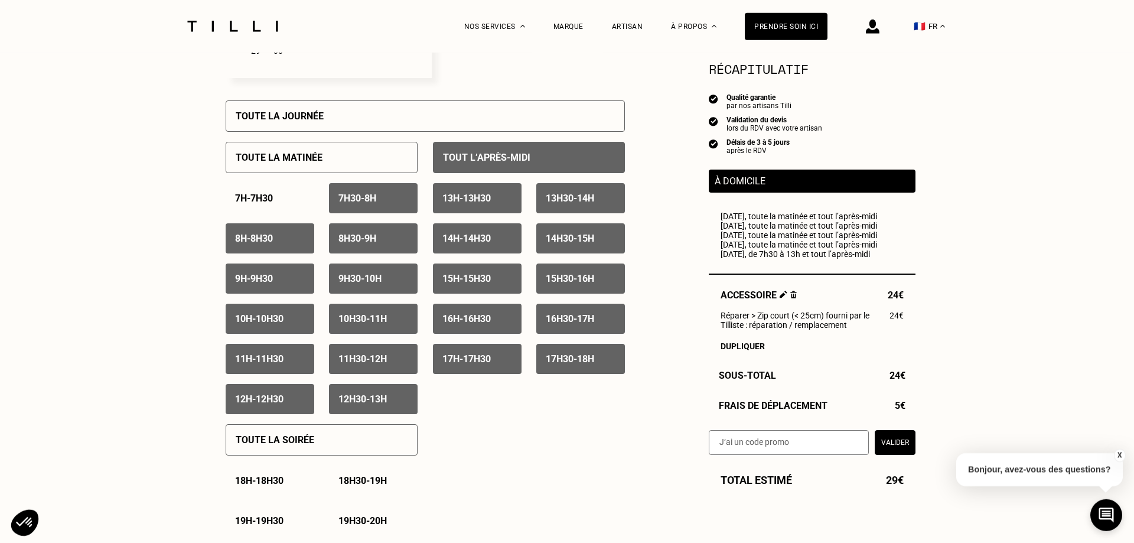
click at [372, 203] on p "7h30 - 8h" at bounding box center [358, 198] width 38 height 11
click at [277, 237] on div "8h - 8h30" at bounding box center [270, 238] width 89 height 30
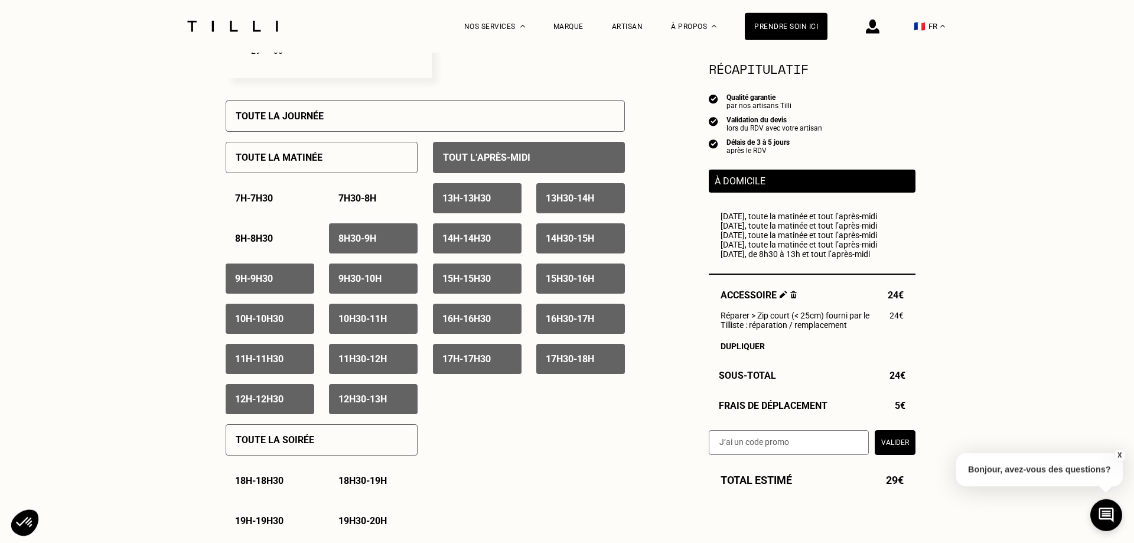
click at [357, 241] on p "8h30 - 9h" at bounding box center [358, 238] width 38 height 11
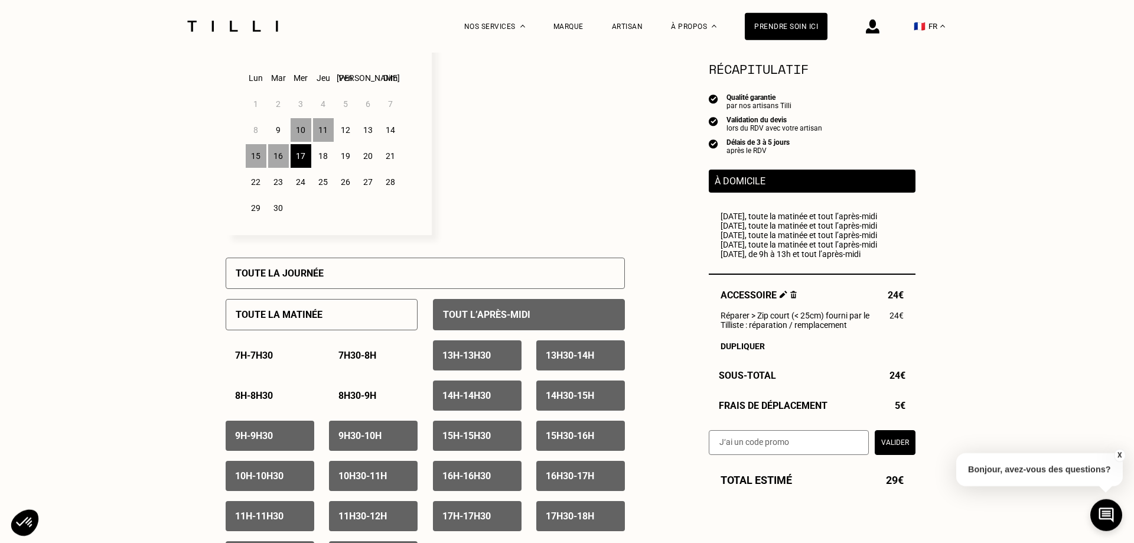
scroll to position [343, 0]
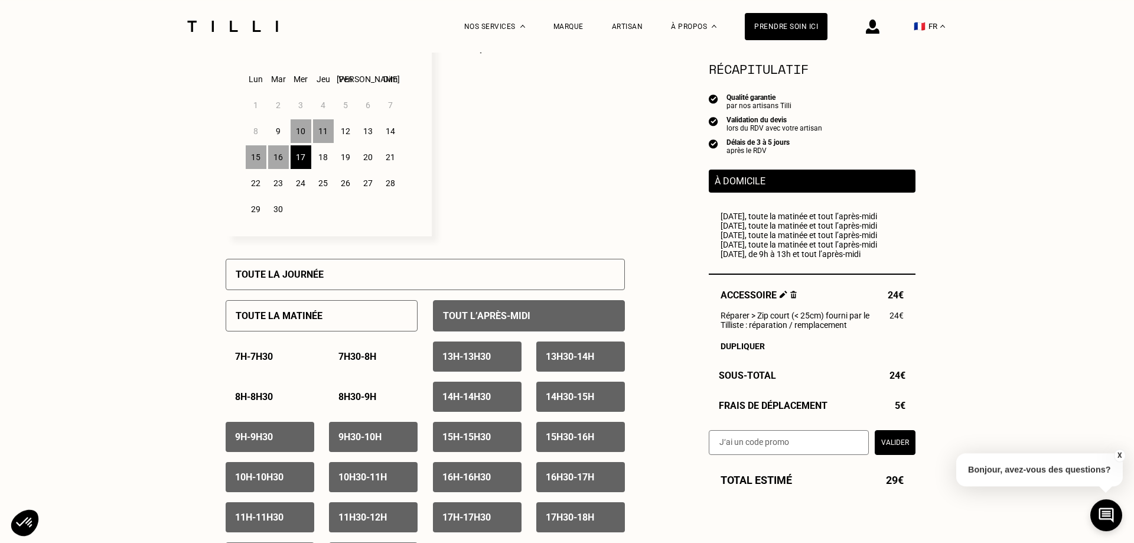
click at [283, 161] on div "16" at bounding box center [278, 157] width 21 height 24
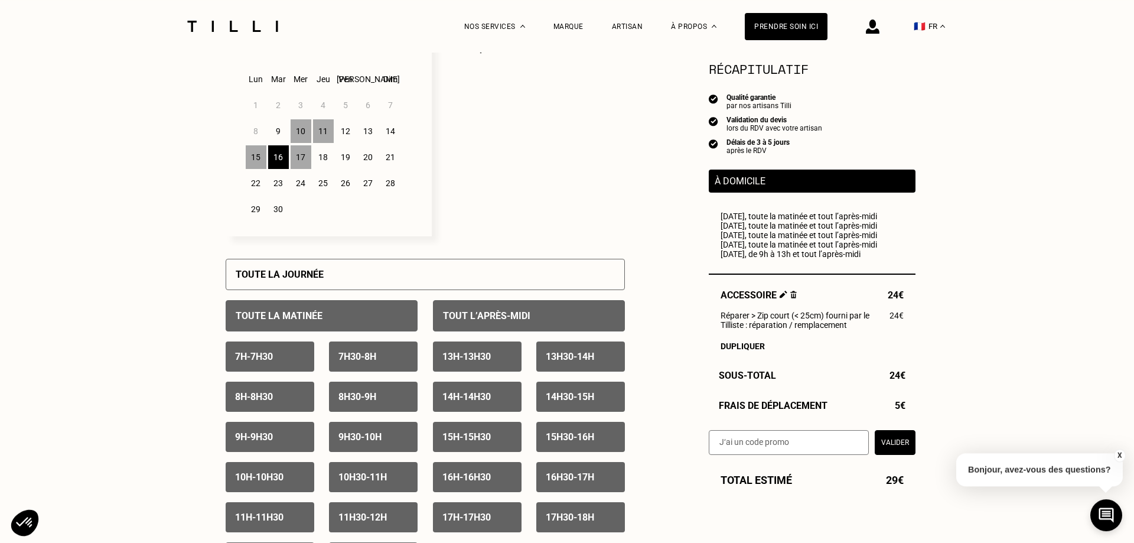
click at [273, 362] on p "7h - 7h30" at bounding box center [254, 356] width 38 height 11
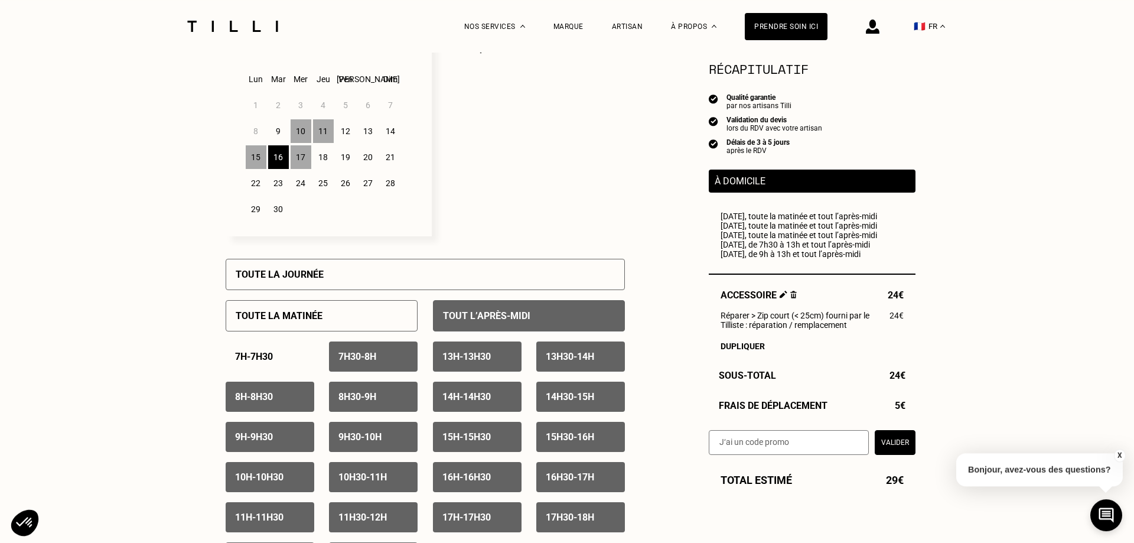
drag, startPoint x: 364, startPoint y: 368, endPoint x: 362, endPoint y: 387, distance: 19.0
click at [365, 369] on div "7h30 - 8h" at bounding box center [373, 357] width 89 height 30
drag, startPoint x: 362, startPoint y: 405, endPoint x: 345, endPoint y: 399, distance: 18.3
click at [361, 402] on p "8h30 - 9h" at bounding box center [358, 396] width 38 height 11
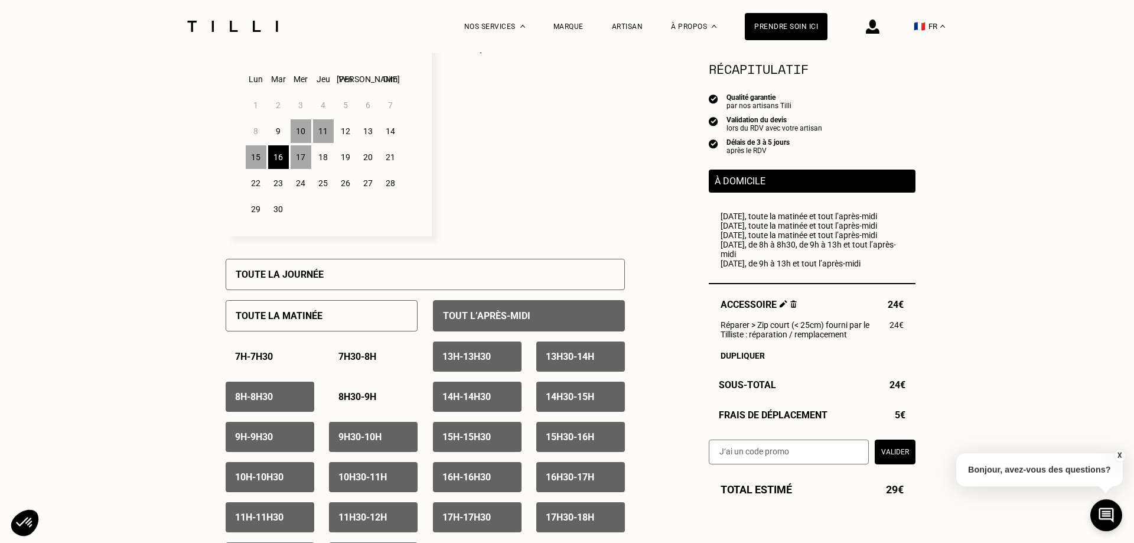
click at [280, 397] on div "8h - 8h30" at bounding box center [270, 397] width 89 height 30
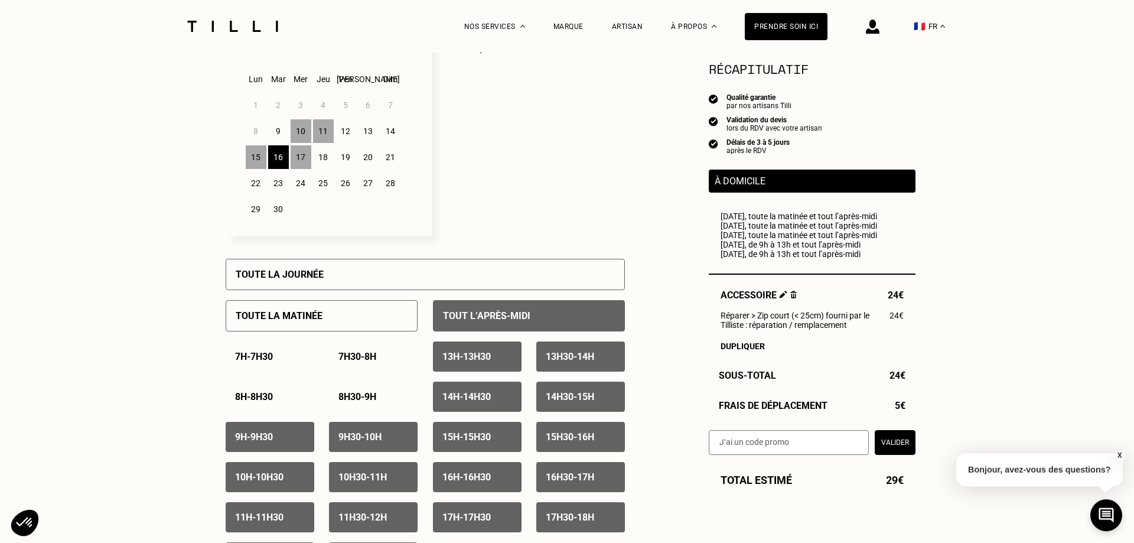
click at [253, 162] on div "15" at bounding box center [256, 157] width 21 height 24
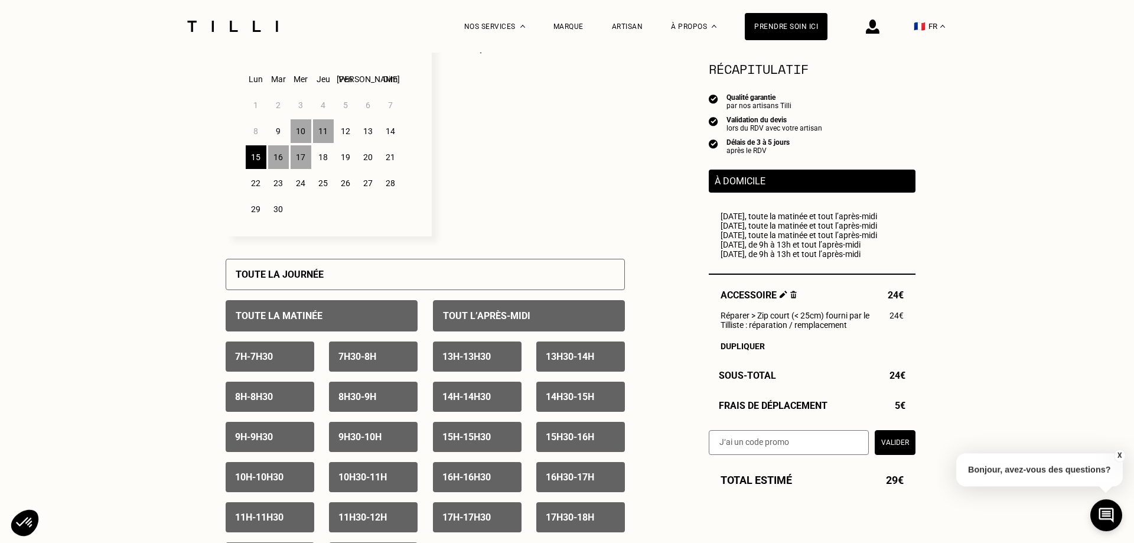
drag, startPoint x: 265, startPoint y: 353, endPoint x: 330, endPoint y: 359, distance: 64.7
click at [268, 353] on div "7h - 7h30" at bounding box center [270, 357] width 89 height 30
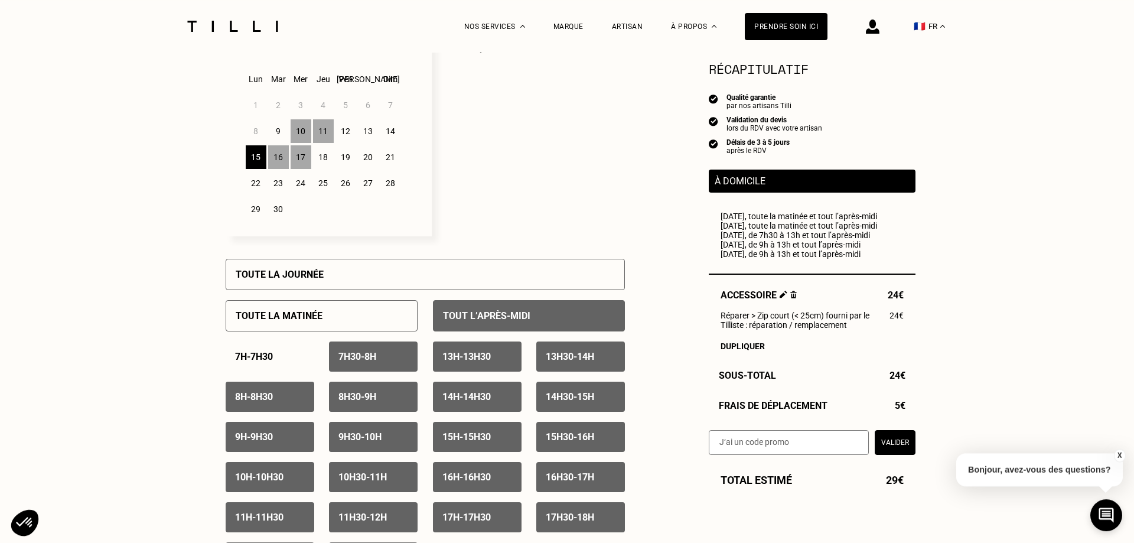
drag, startPoint x: 362, startPoint y: 360, endPoint x: 361, endPoint y: 381, distance: 20.7
click at [362, 362] on p "7h30 - 8h" at bounding box center [358, 356] width 38 height 11
click at [360, 391] on div "8h30 - 9h" at bounding box center [373, 397] width 89 height 30
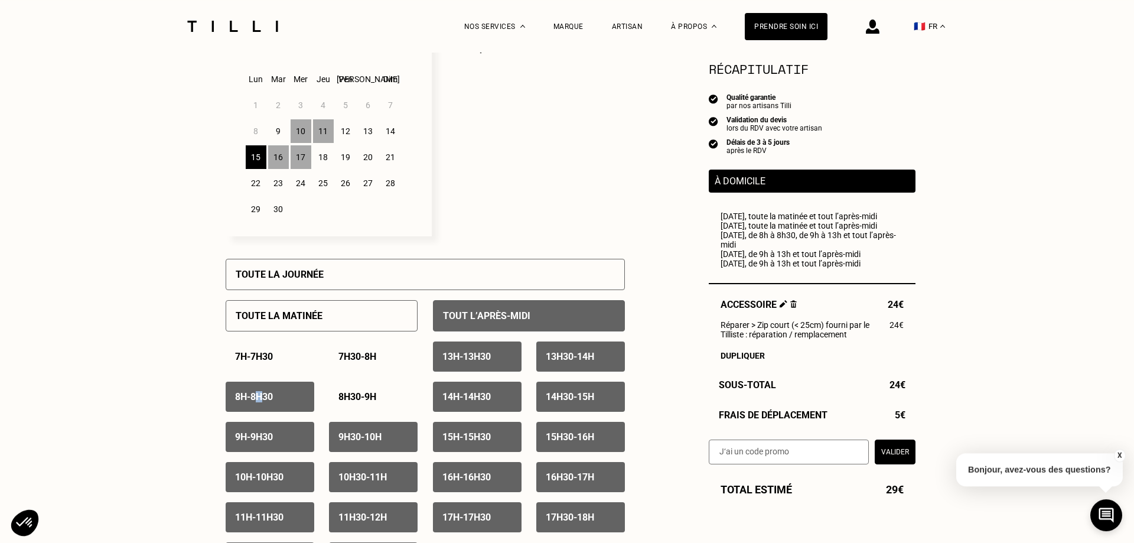
click at [264, 398] on p "8h - 8h30" at bounding box center [254, 396] width 38 height 11
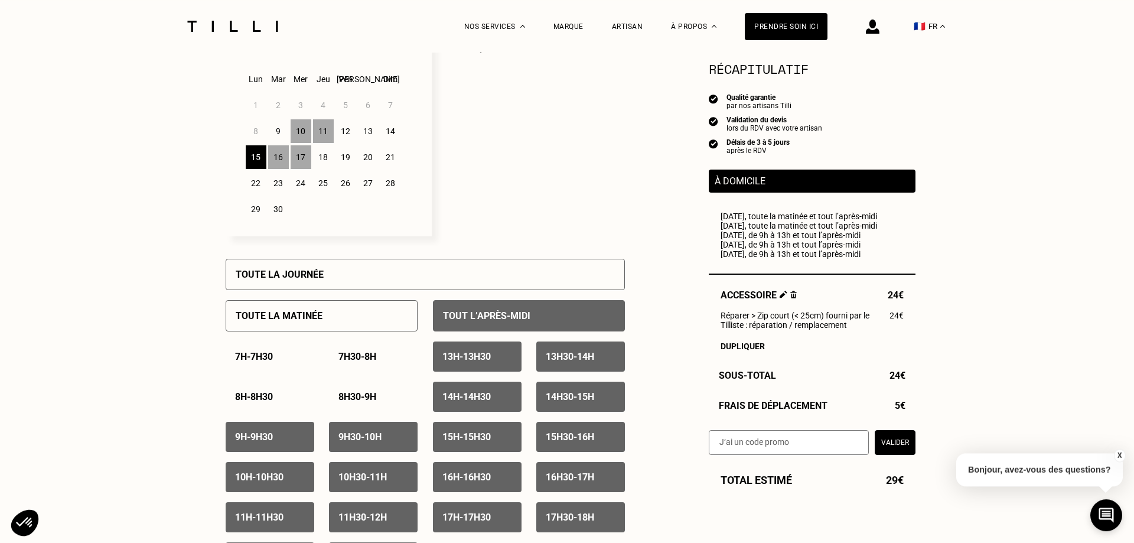
click at [323, 132] on div "11" at bounding box center [323, 131] width 21 height 24
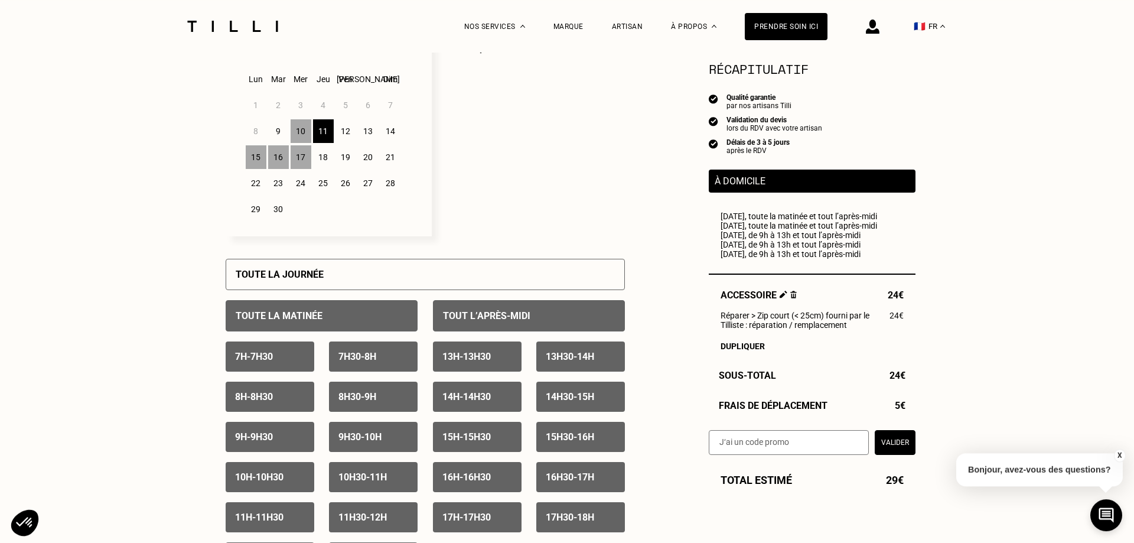
drag, startPoint x: 285, startPoint y: 359, endPoint x: 340, endPoint y: 359, distance: 55.0
click at [286, 359] on div "7h - 7h30" at bounding box center [270, 357] width 89 height 30
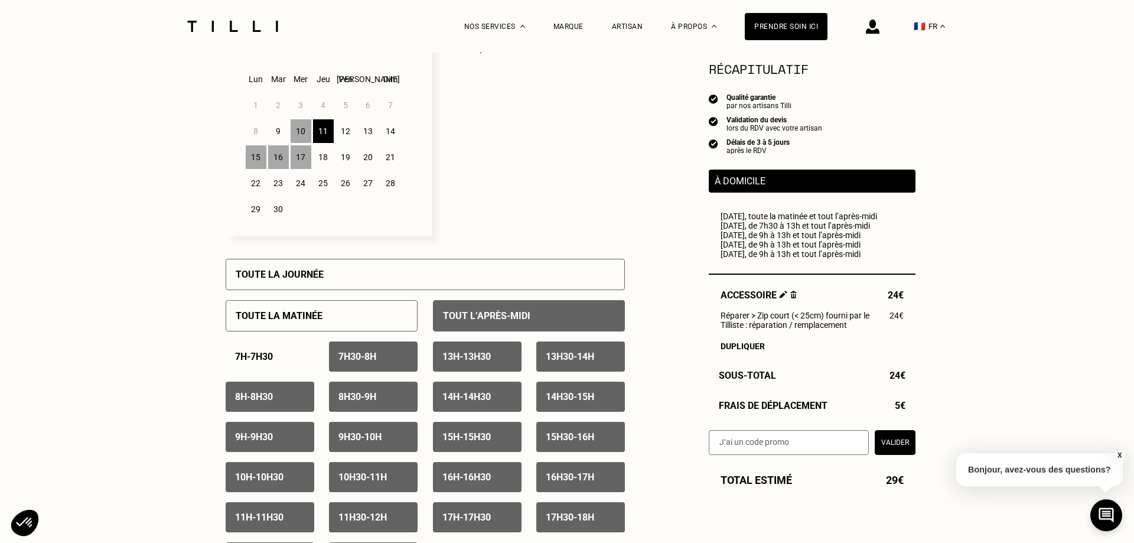
click at [382, 362] on div "7h30 - 8h" at bounding box center [373, 357] width 89 height 30
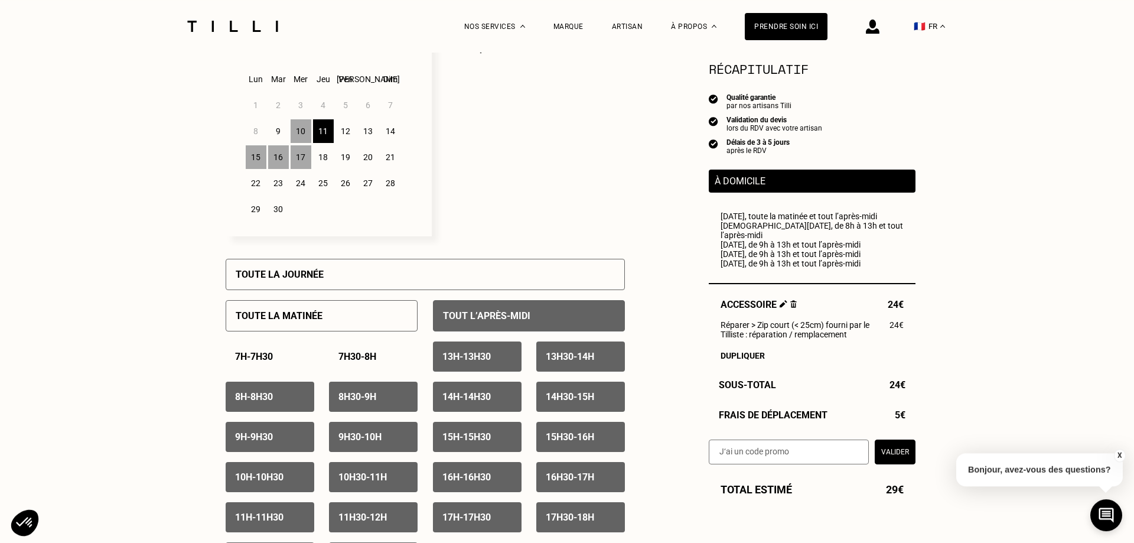
drag, startPoint x: 376, startPoint y: 395, endPoint x: 352, endPoint y: 394, distance: 24.3
click at [375, 395] on div "8h30 - 9h" at bounding box center [373, 397] width 89 height 30
click at [274, 386] on div "7h - 7h30 7h30 - 8h 8h - 8h30 8h30 - 9h 9h - 9h30 9h30 - 10h 10h - 10h30 10h30 …" at bounding box center [322, 457] width 192 height 231
click at [274, 386] on div "8h - 8h30" at bounding box center [270, 397] width 89 height 30
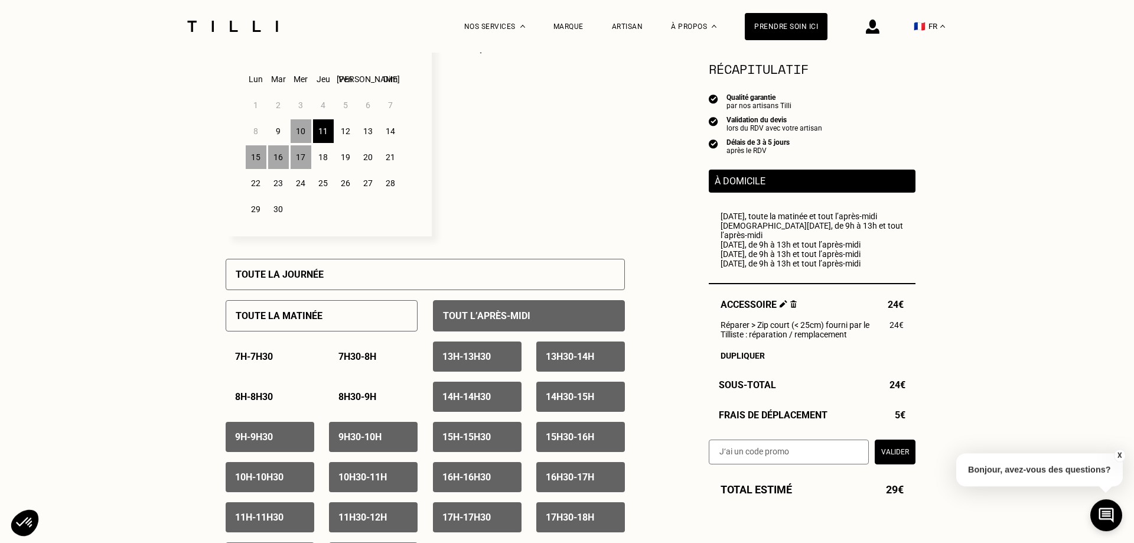
click at [300, 148] on div "1 2 3 4 5 6 7 8 9 10 11 12 13 14 15 16 17 18 19 20 21 22 23 24 25 26 27 28 29 30" at bounding box center [329, 157] width 168 height 130
click at [305, 126] on div "10" at bounding box center [301, 131] width 21 height 24
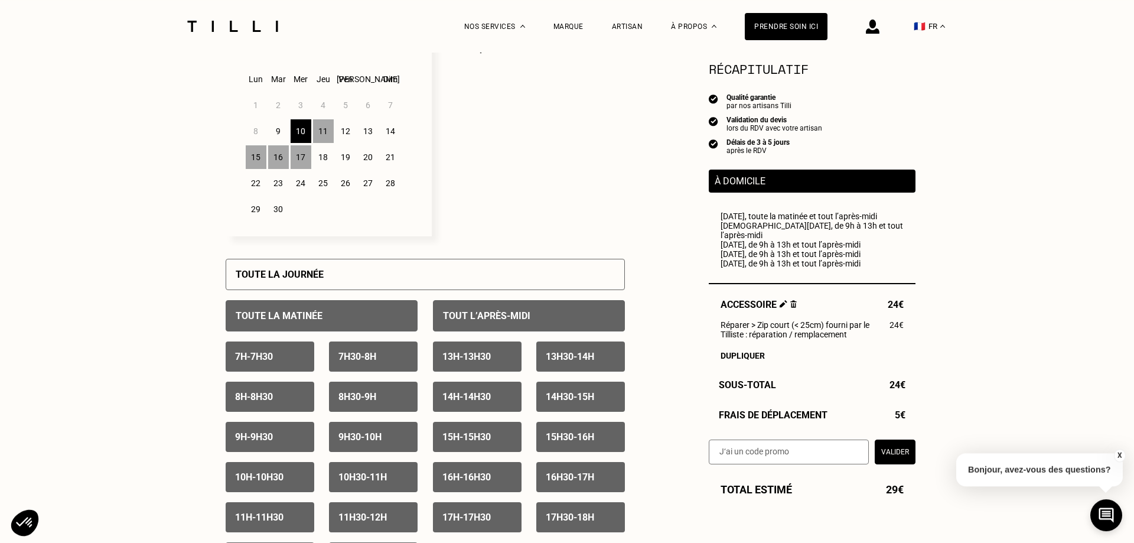
click at [289, 353] on div "7h - 7h30" at bounding box center [270, 357] width 89 height 30
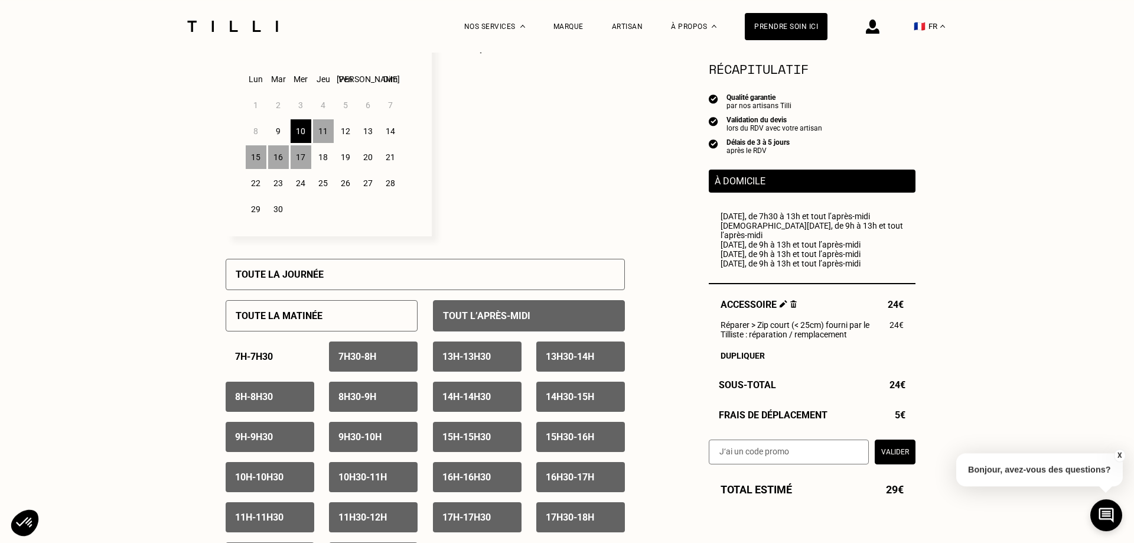
drag, startPoint x: 365, startPoint y: 359, endPoint x: 366, endPoint y: 381, distance: 21.9
click at [367, 359] on p "7h30 - 8h" at bounding box center [358, 356] width 38 height 11
click at [365, 400] on p "8h30 - 9h" at bounding box center [358, 396] width 38 height 11
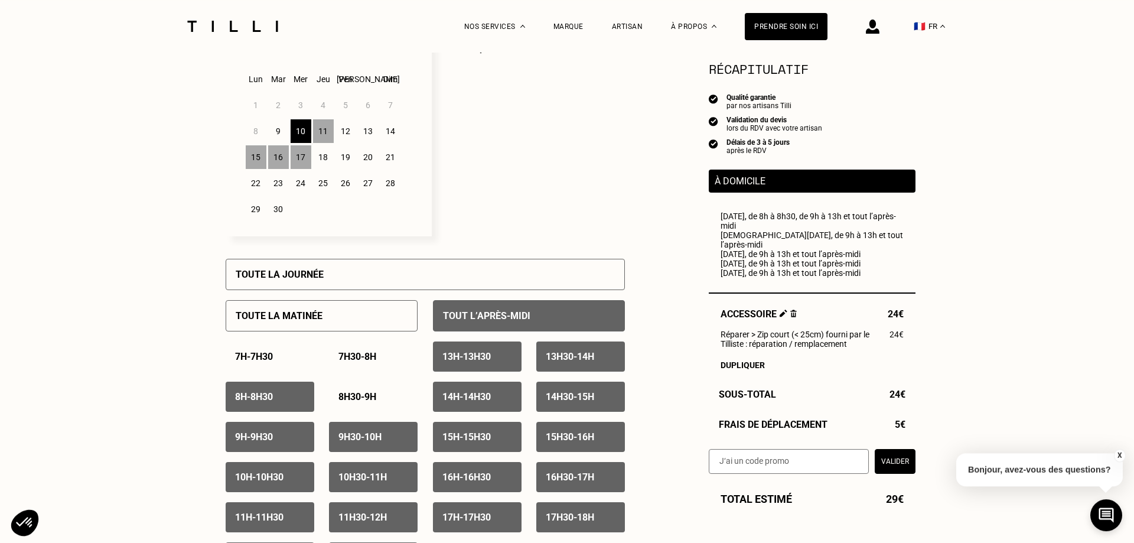
click at [266, 395] on div "8h - 8h30" at bounding box center [270, 397] width 89 height 30
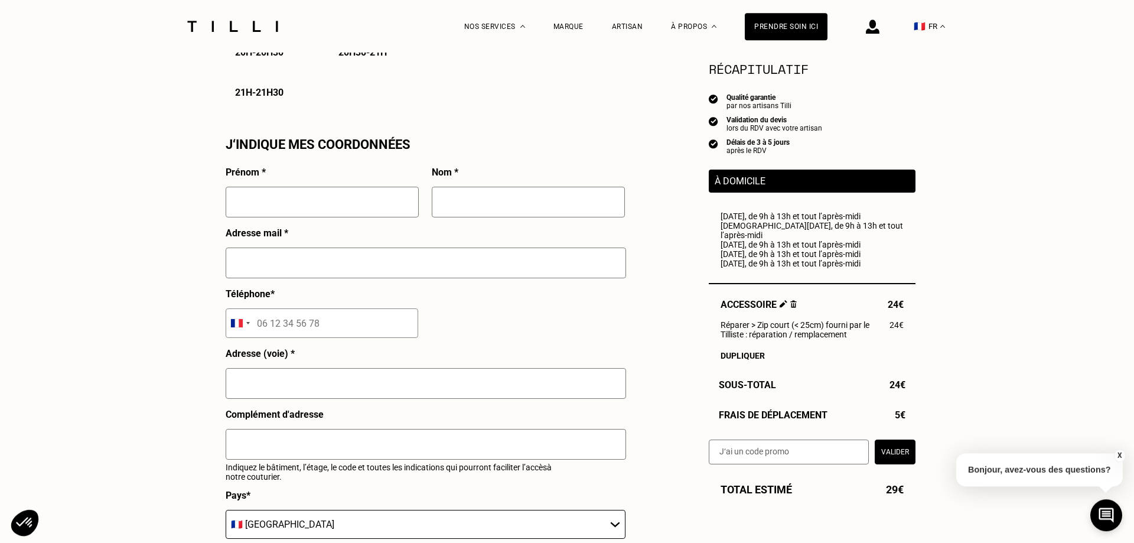
scroll to position [1024, 0]
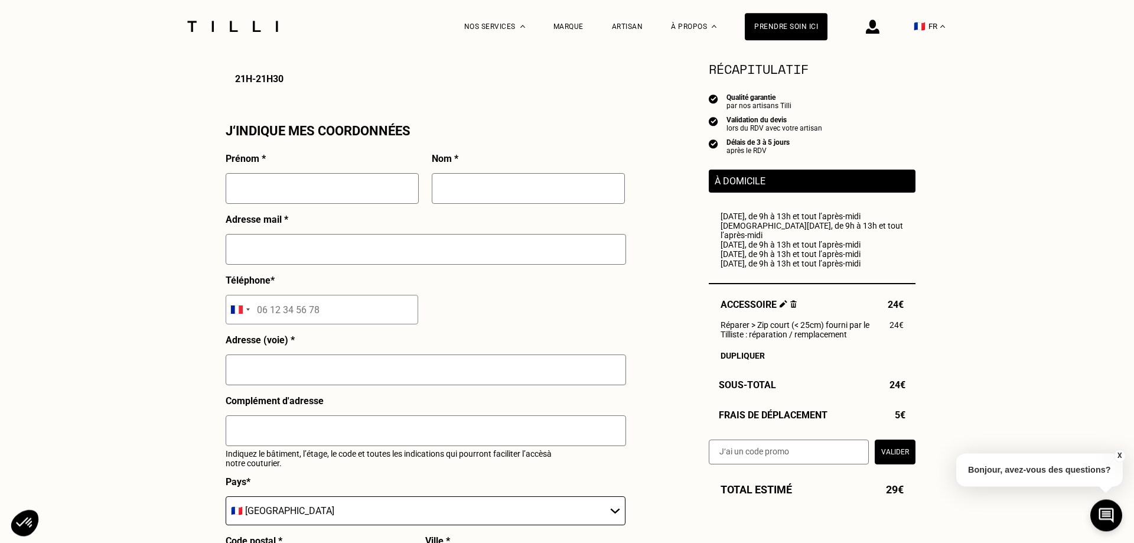
click at [339, 204] on input "text" at bounding box center [322, 188] width 193 height 31
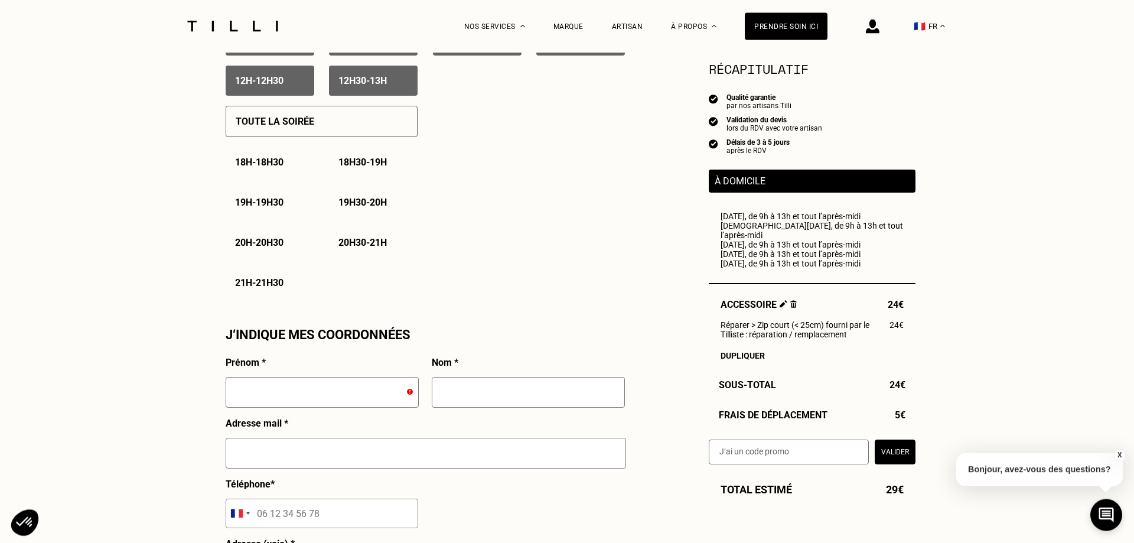
scroll to position [794, 0]
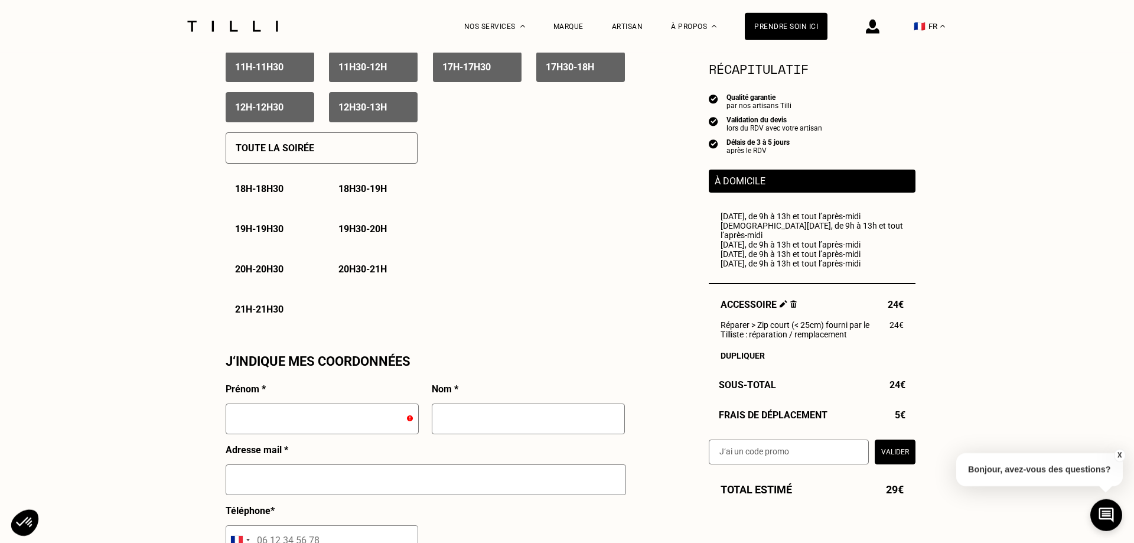
click at [336, 429] on input "text" at bounding box center [322, 419] width 193 height 31
type input "Julien"
type input "r"
type input "Barc"
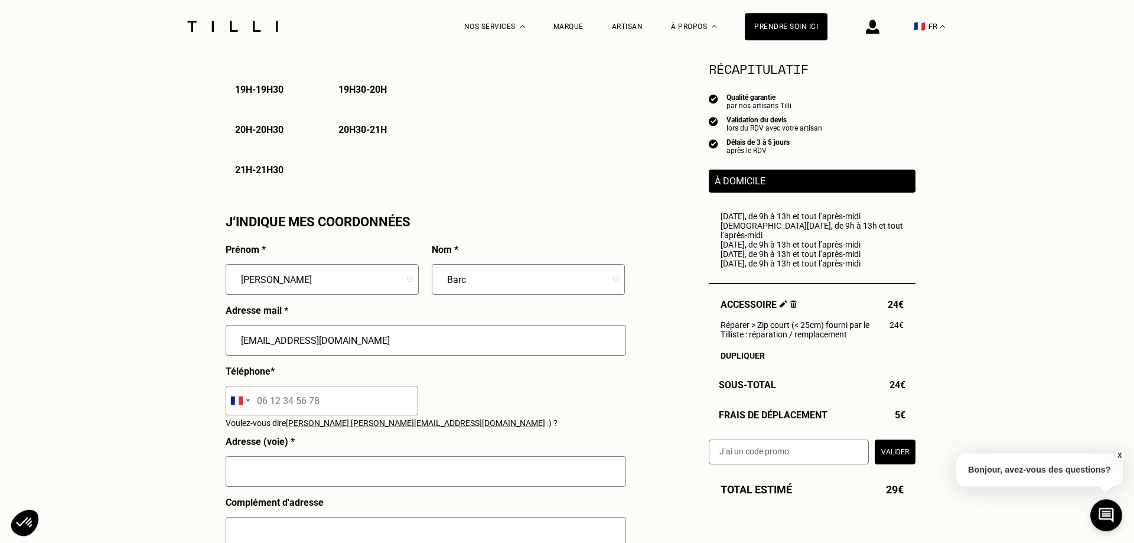
scroll to position [937, 0]
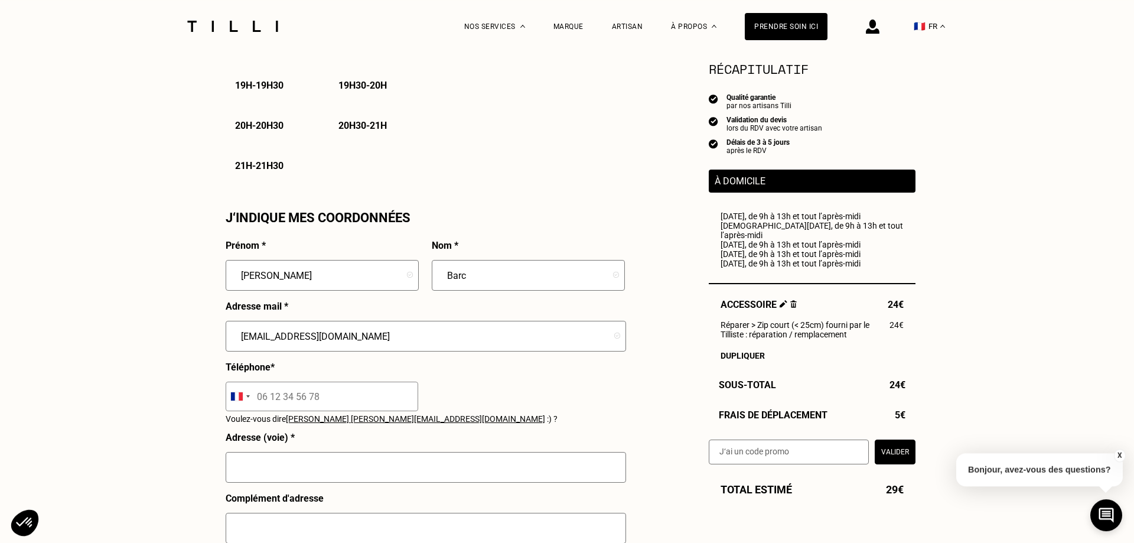
click at [325, 410] on input "tel" at bounding box center [322, 397] width 193 height 30
click at [337, 423] on span "julien barc@hotmail.com" at bounding box center [415, 418] width 259 height 9
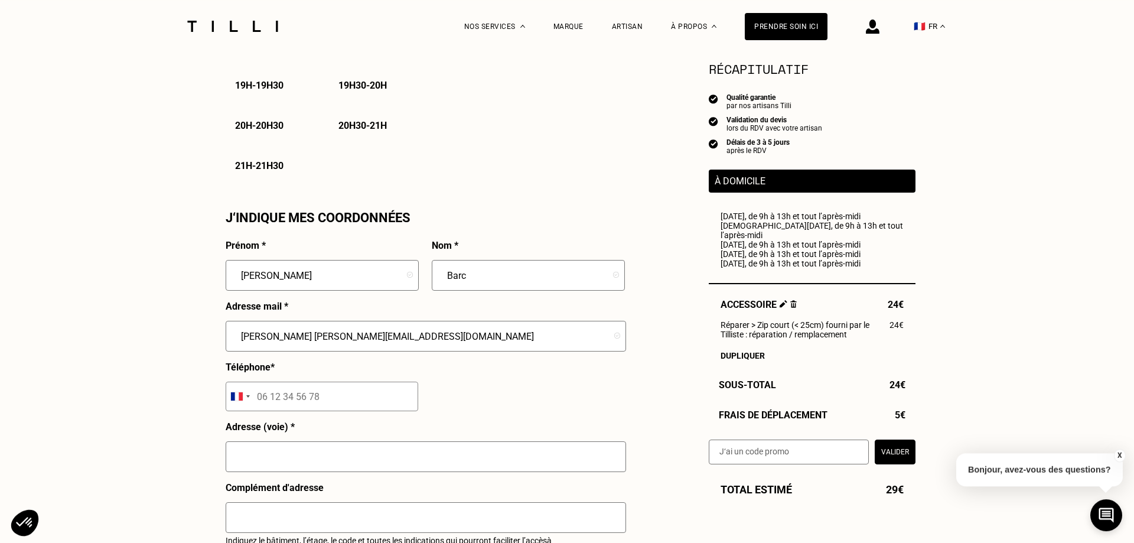
click at [350, 403] on input "tel" at bounding box center [322, 397] width 193 height 30
click at [268, 347] on input "julien barc@hotmail.com" at bounding box center [426, 336] width 401 height 31
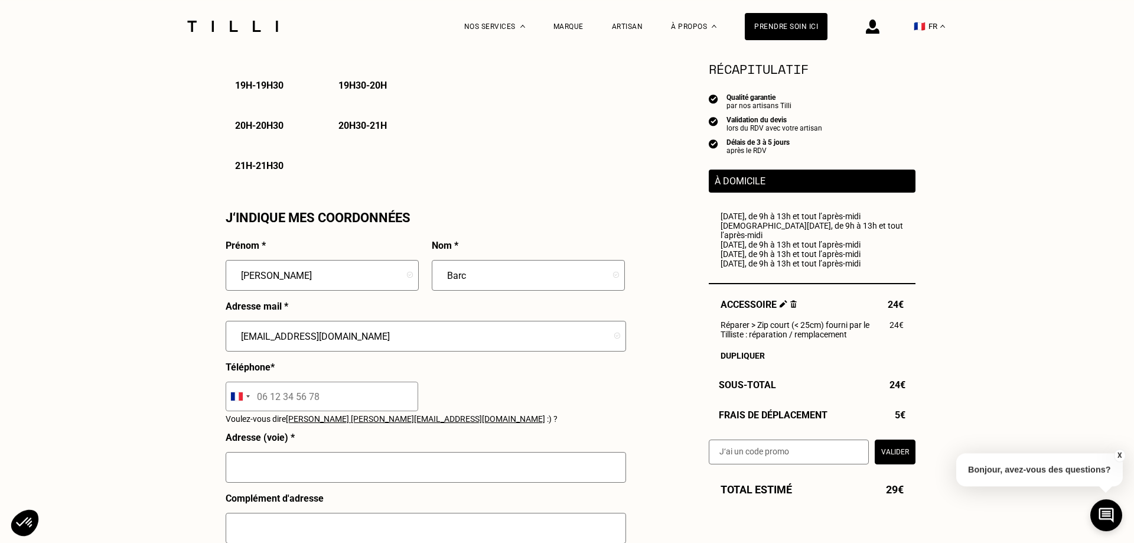
type input "julienbarc@hotmail.com"
click at [297, 397] on input "tel" at bounding box center [322, 397] width 193 height 30
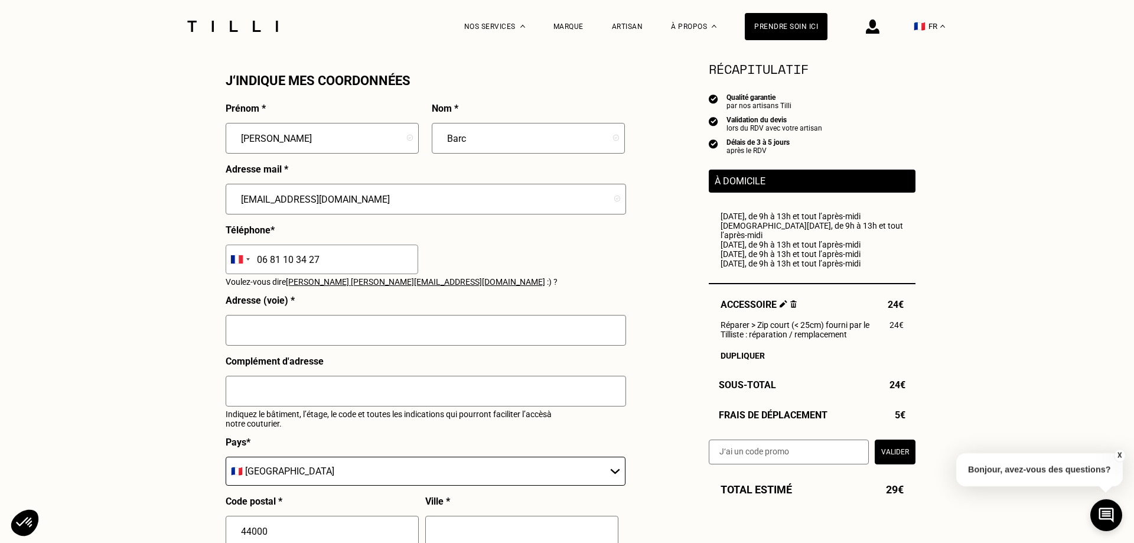
scroll to position [1077, 0]
type input "06 81 10 34 27"
click at [320, 326] on input "text" at bounding box center [426, 328] width 401 height 31
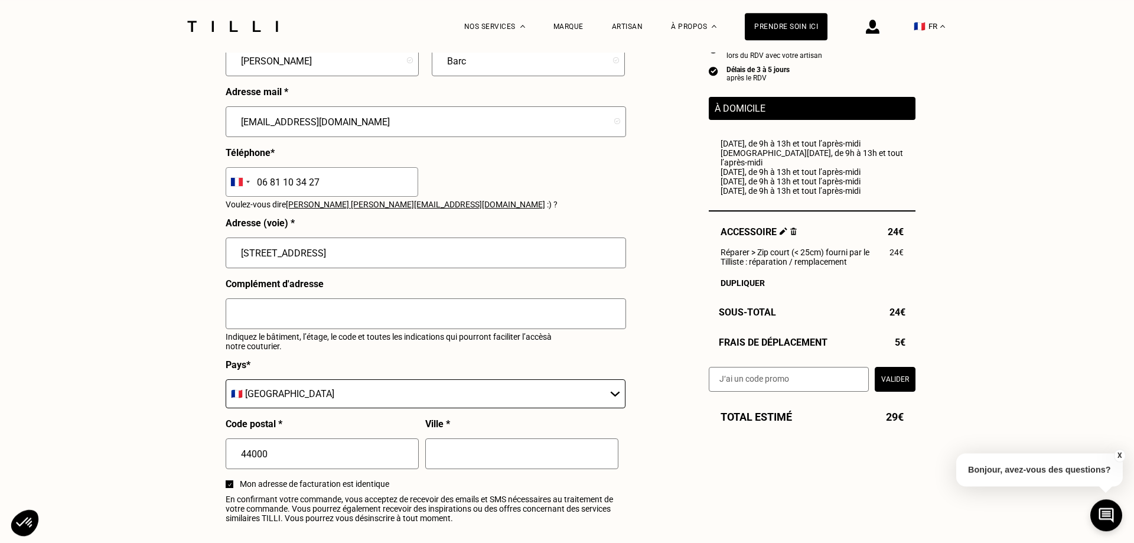
scroll to position [1270, 0]
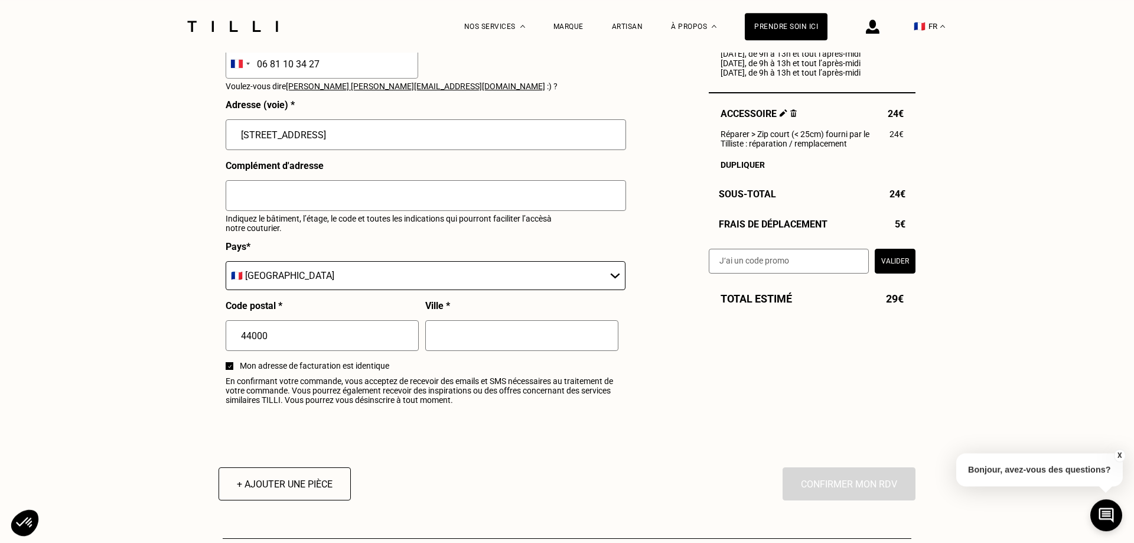
type input "41 rue de Carcouet"
click at [450, 336] on input "text" at bounding box center [521, 335] width 193 height 31
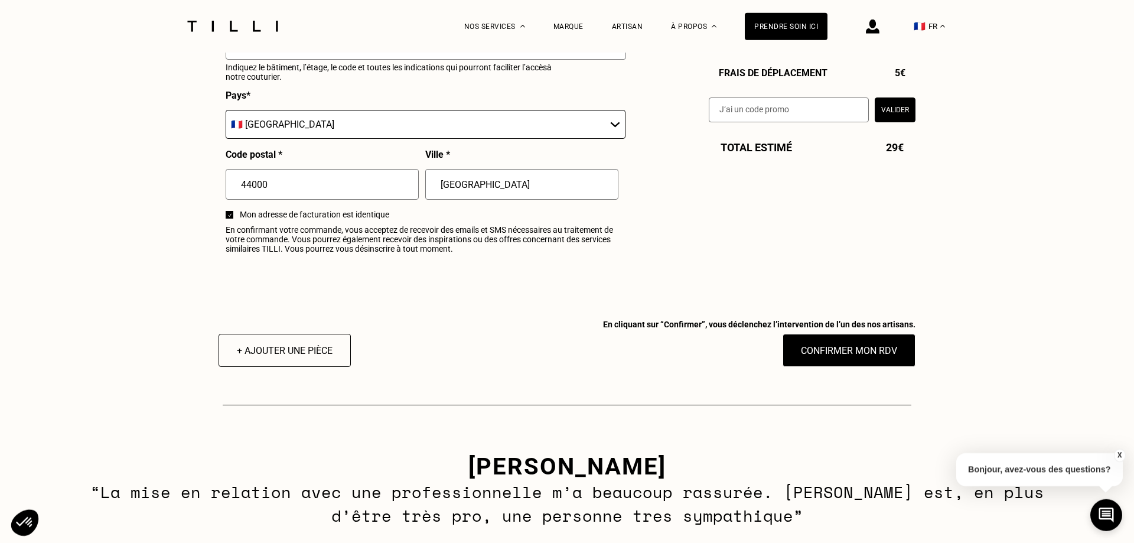
scroll to position [1423, 0]
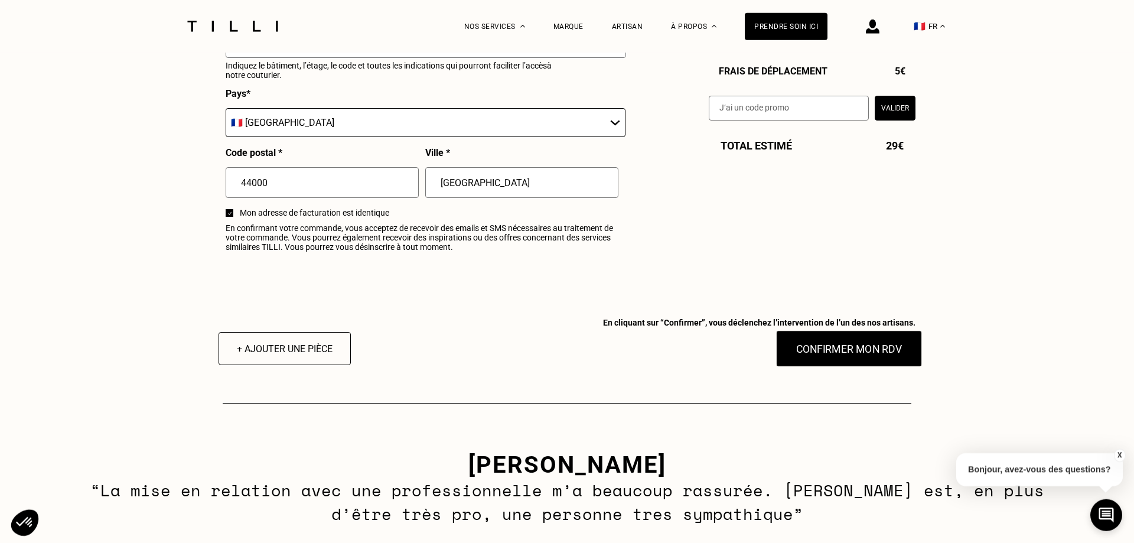
type input "Nantes"
click at [835, 354] on button "Confirmer mon RDV" at bounding box center [849, 348] width 147 height 37
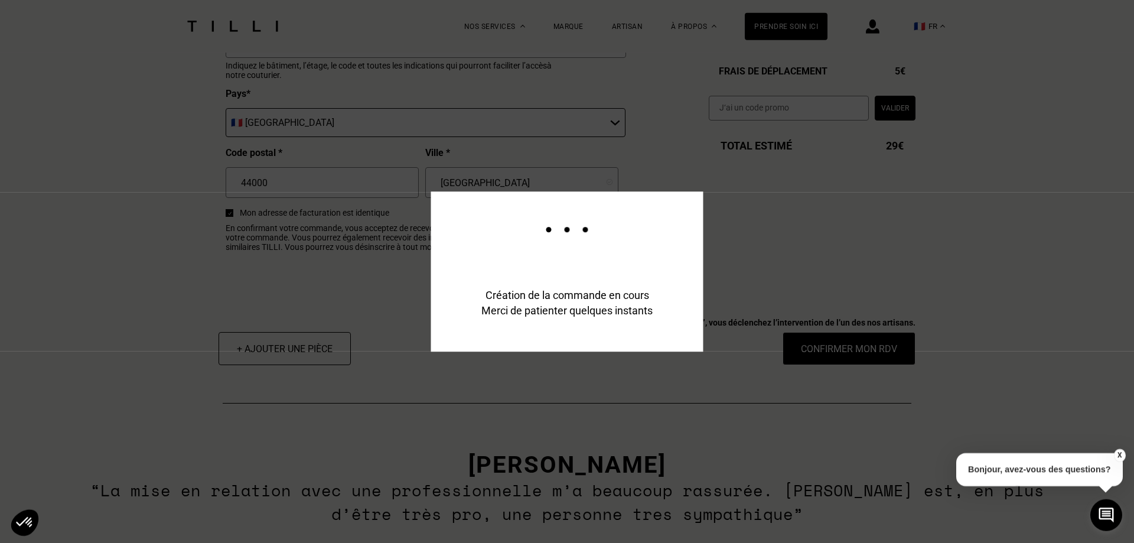
scroll to position [1452, 0]
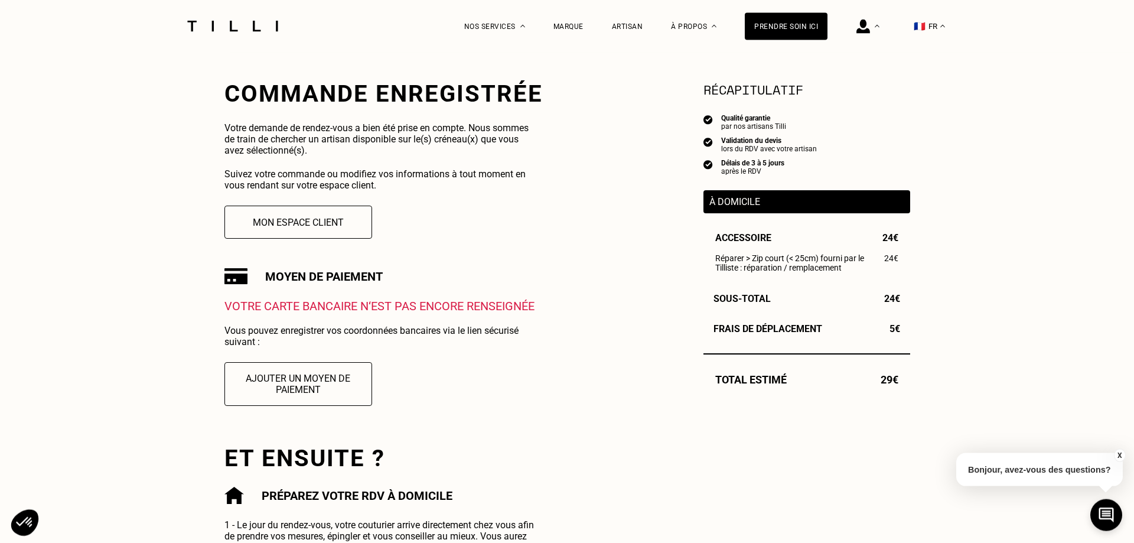
scroll to position [207, 0]
click at [337, 219] on button "Mon espace client" at bounding box center [298, 221] width 162 height 37
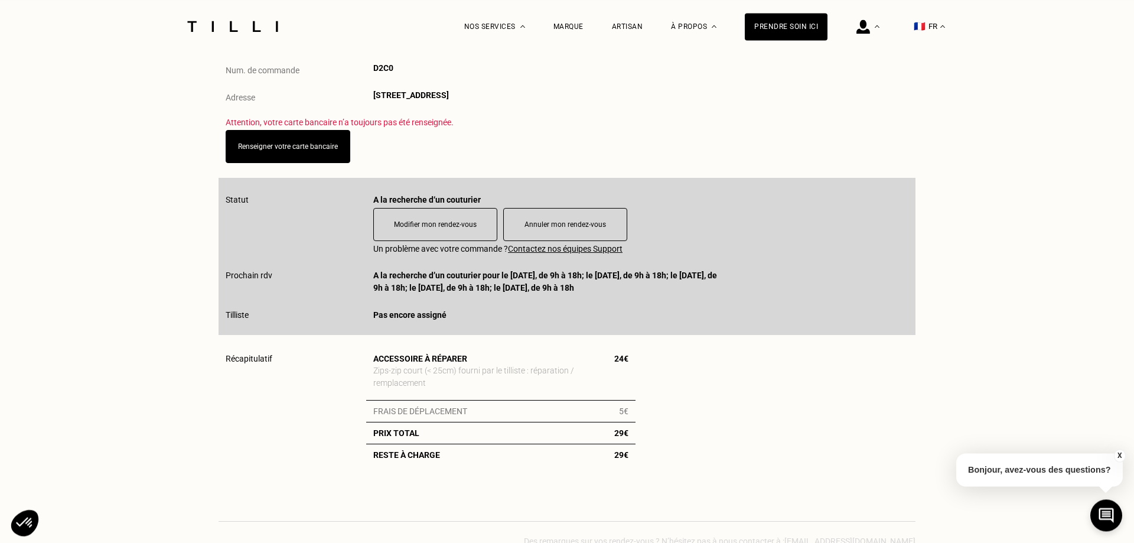
scroll to position [195, 0]
click at [318, 145] on link "Renseigner votre carte bancaire" at bounding box center [288, 145] width 110 height 9
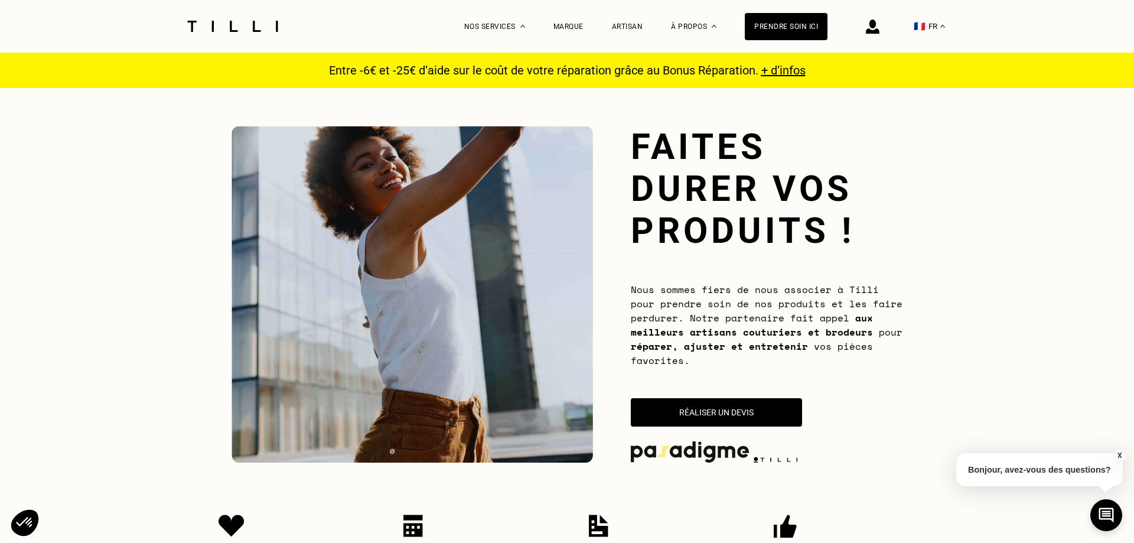
click at [780, 77] on span "+ d’infos" at bounding box center [784, 70] width 44 height 14
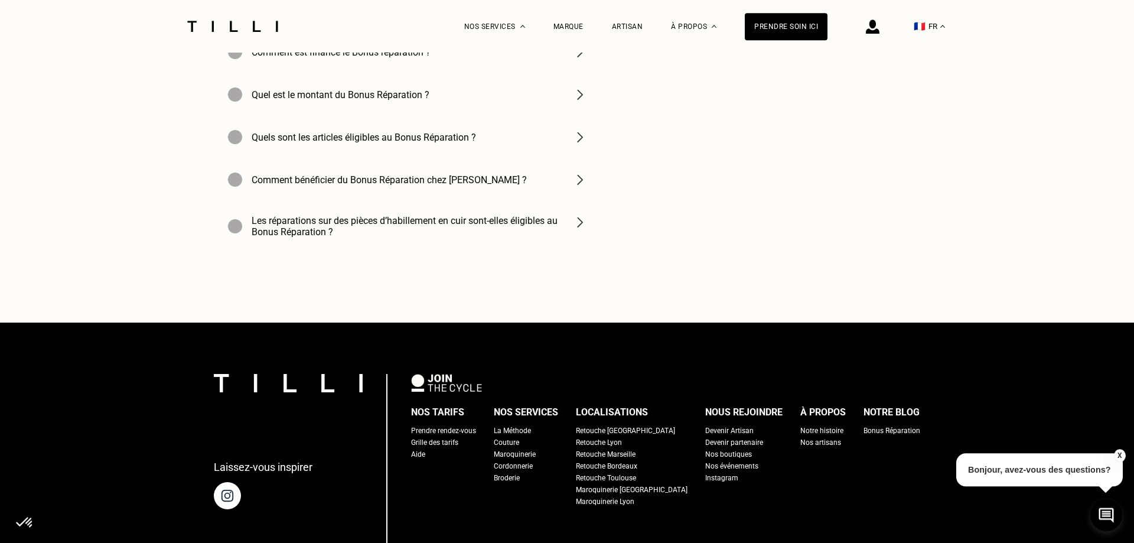
scroll to position [3952, 0]
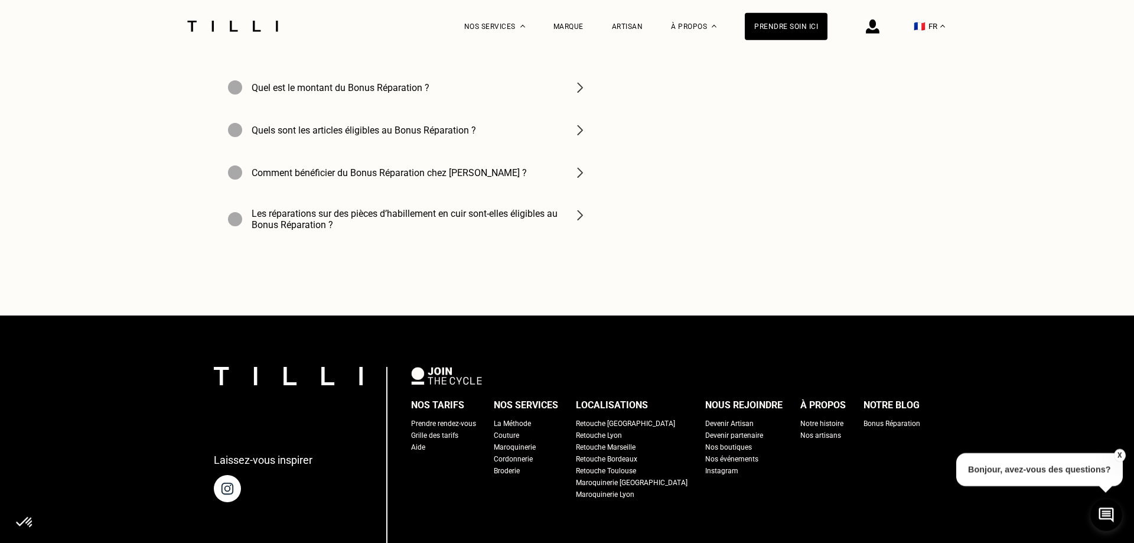
click at [407, 128] on h4 "Quels sont les articles éligibles au Bonus Réparation ?" at bounding box center [364, 130] width 225 height 11
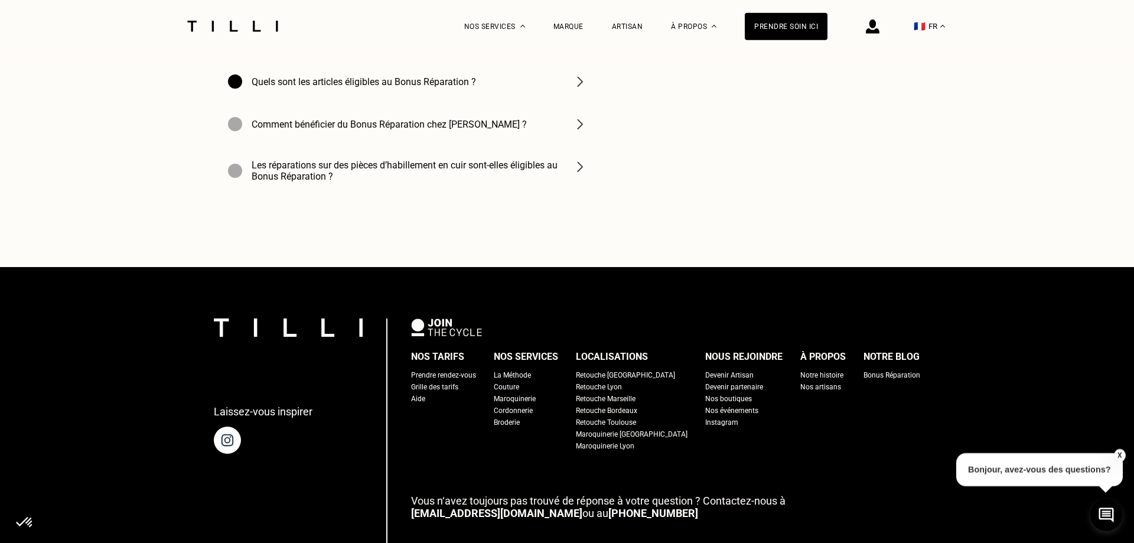
scroll to position [4101, 0]
